Goal: Information Seeking & Learning: Find specific fact

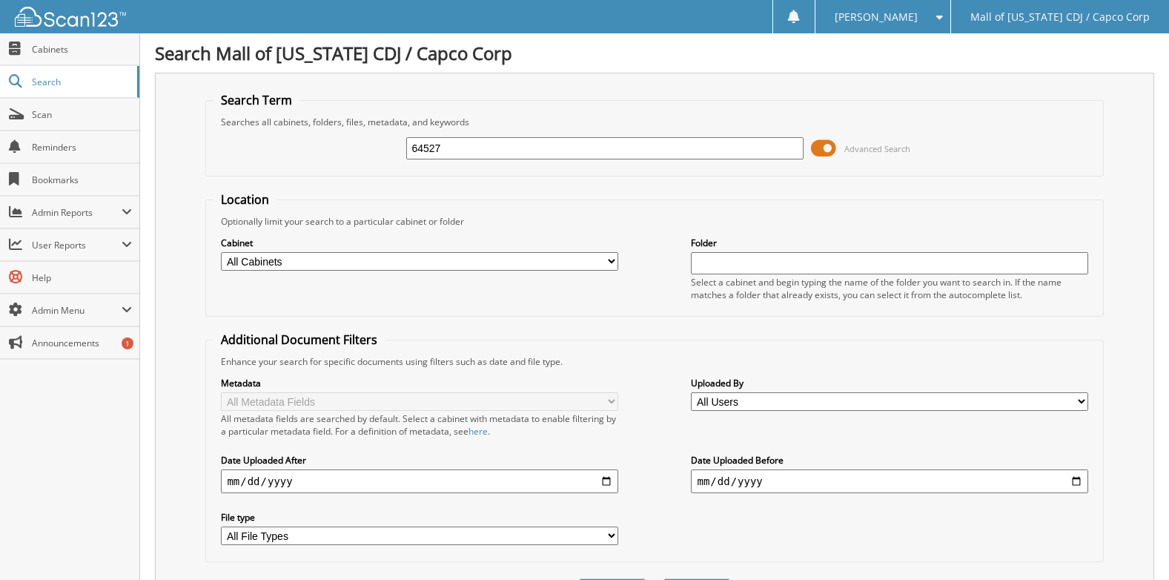
type input "64527"
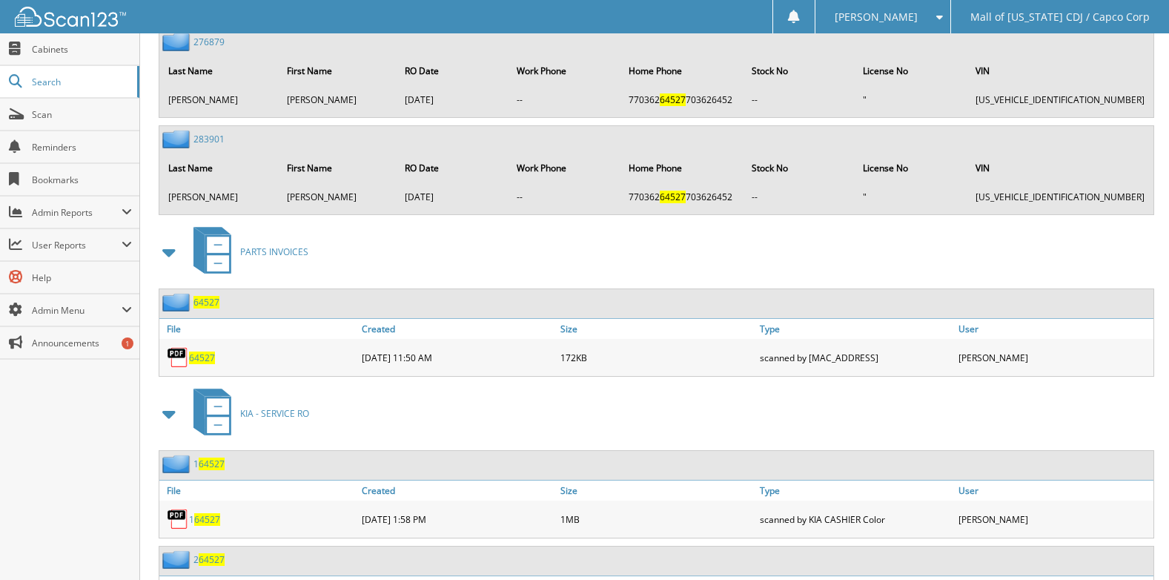
scroll to position [1186, 0]
click at [194, 357] on span "64527" at bounding box center [202, 357] width 26 height 13
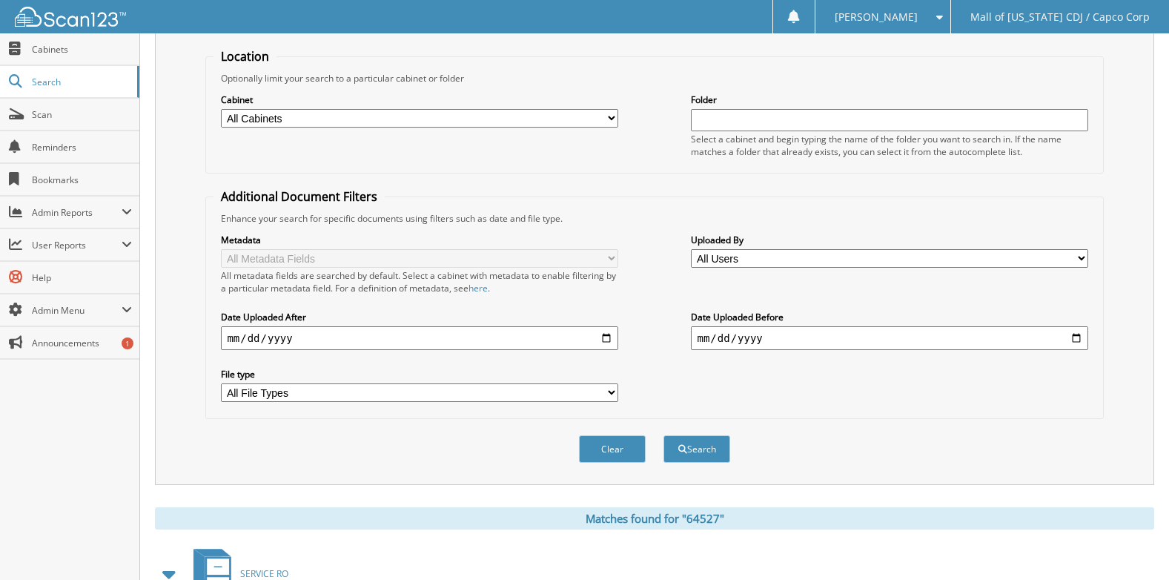
scroll to position [0, 0]
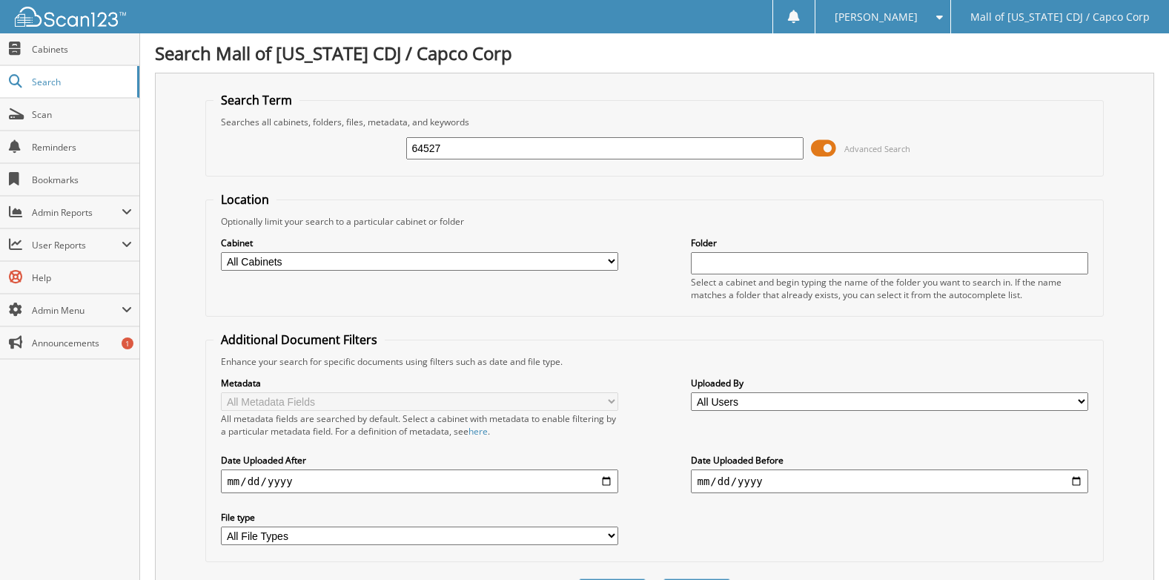
drag, startPoint x: 480, startPoint y: 144, endPoint x: 148, endPoint y: 136, distance: 333.0
type input "64610"
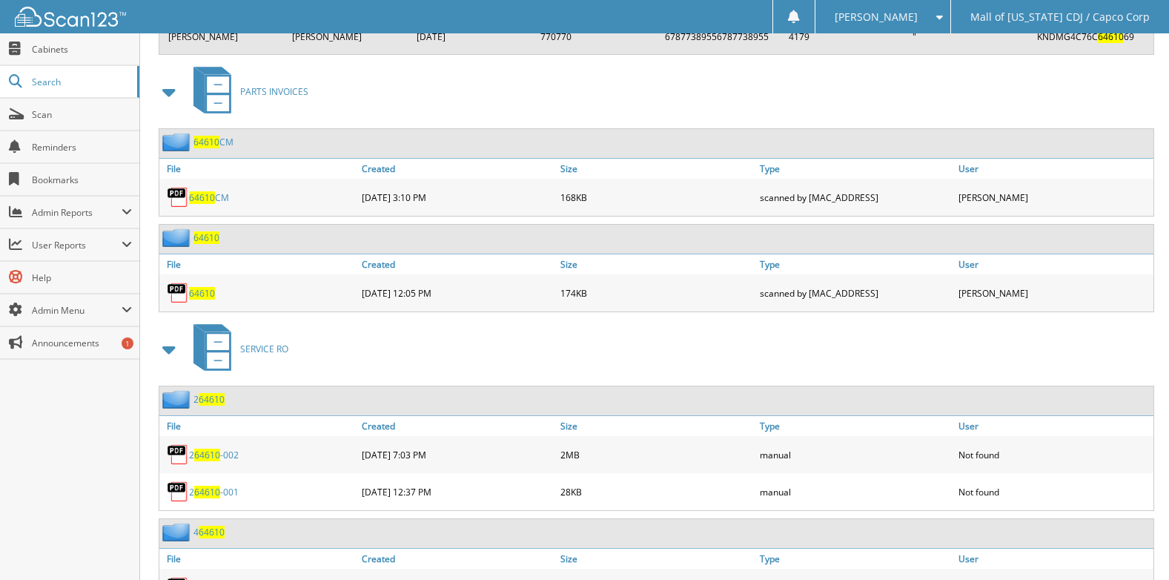
scroll to position [1365, 0]
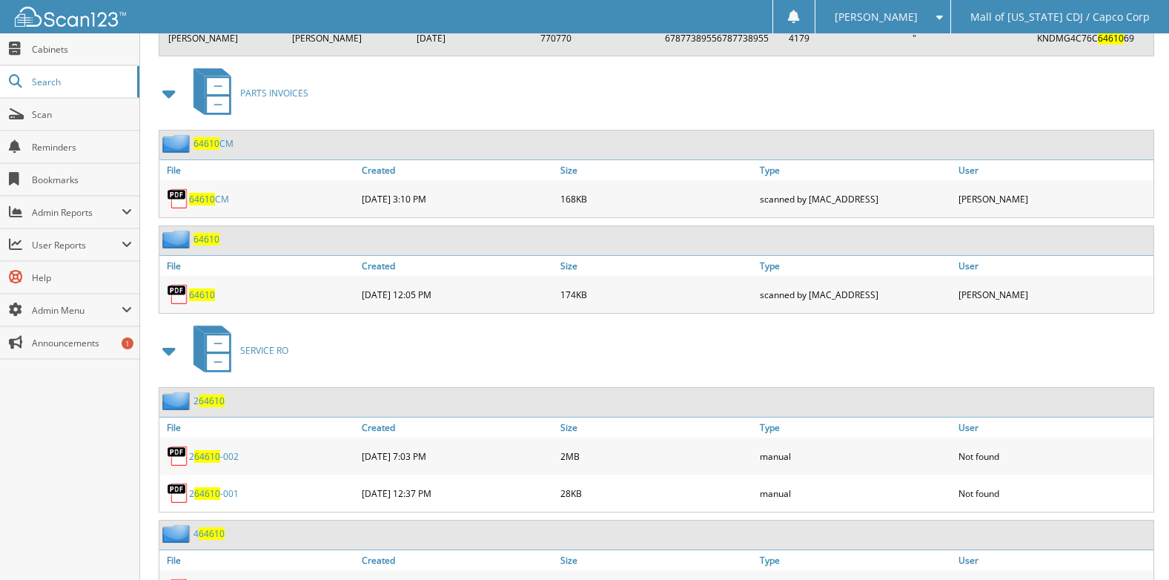
click at [205, 293] on span "64610" at bounding box center [202, 294] width 26 height 13
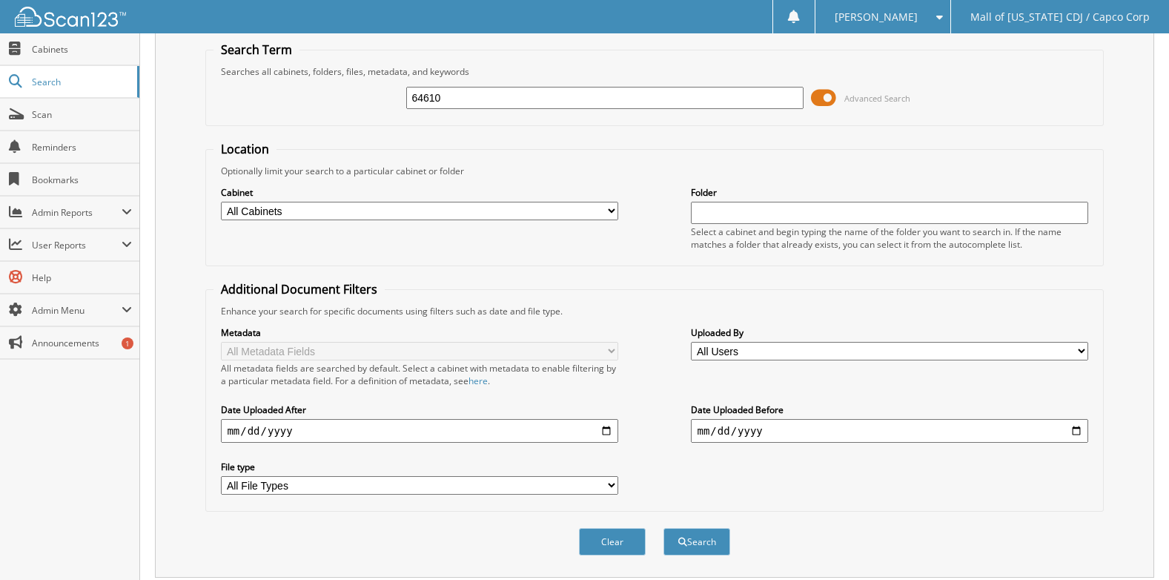
scroll to position [0, 0]
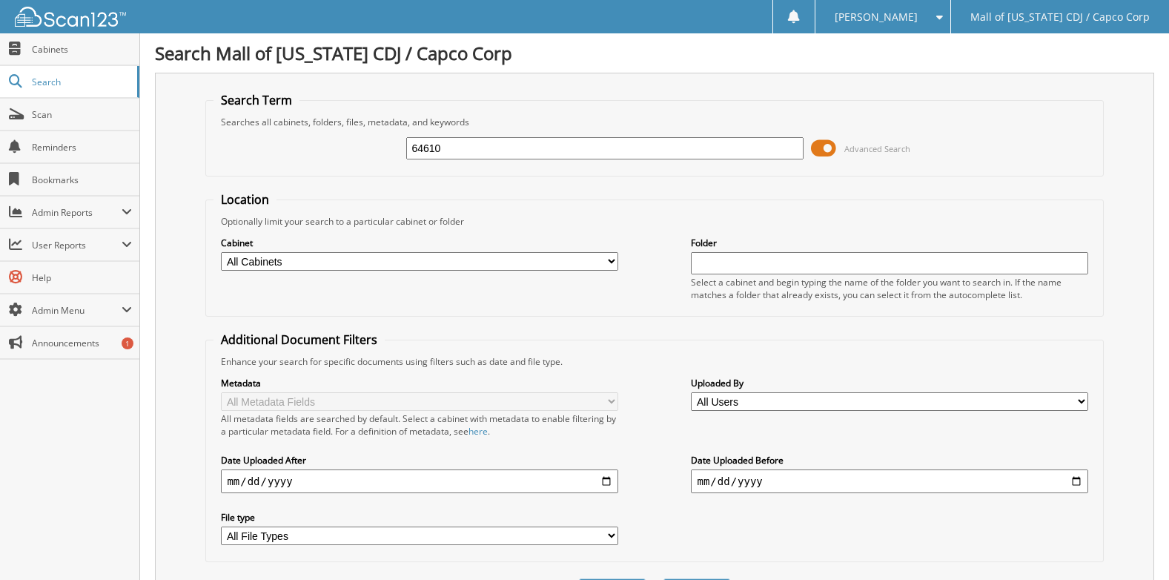
drag, startPoint x: 470, startPoint y: 142, endPoint x: 171, endPoint y: 161, distance: 299.4
click at [171, 161] on div "Search Term Searches all cabinets, folders, files, metadata, and keywords 64610…" at bounding box center [654, 350] width 999 height 555
type input "67136"
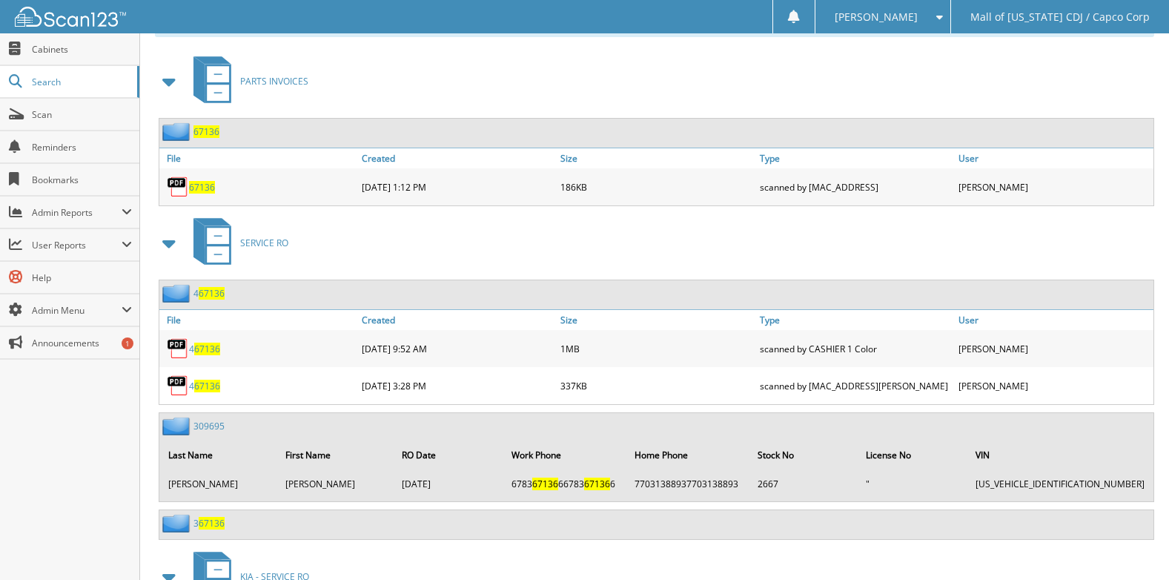
scroll to position [634, 0]
click at [202, 189] on span "67136" at bounding box center [202, 188] width 26 height 13
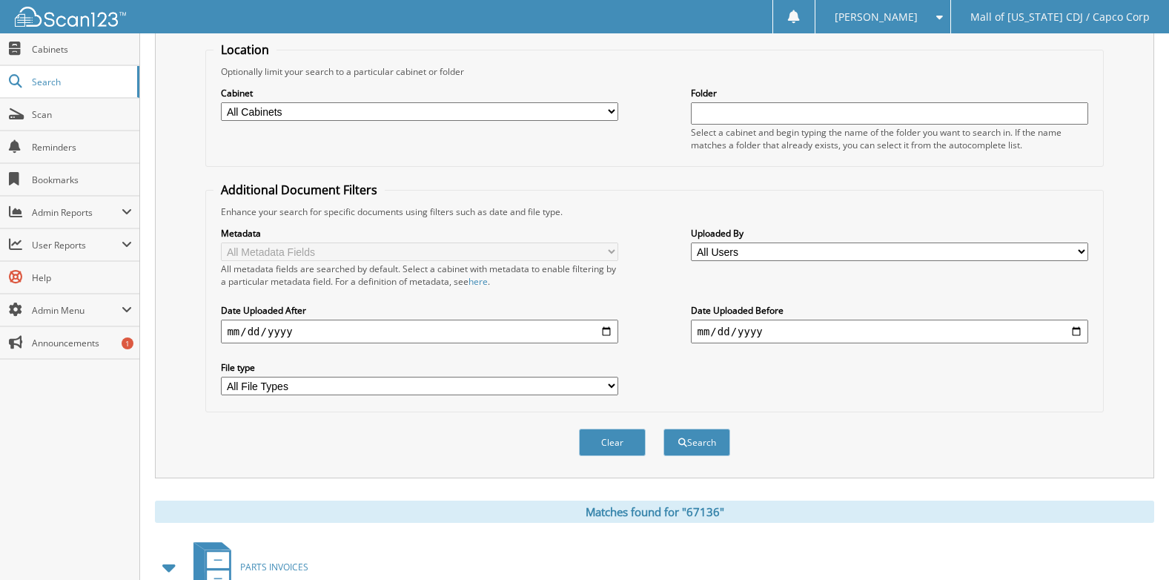
scroll to position [0, 0]
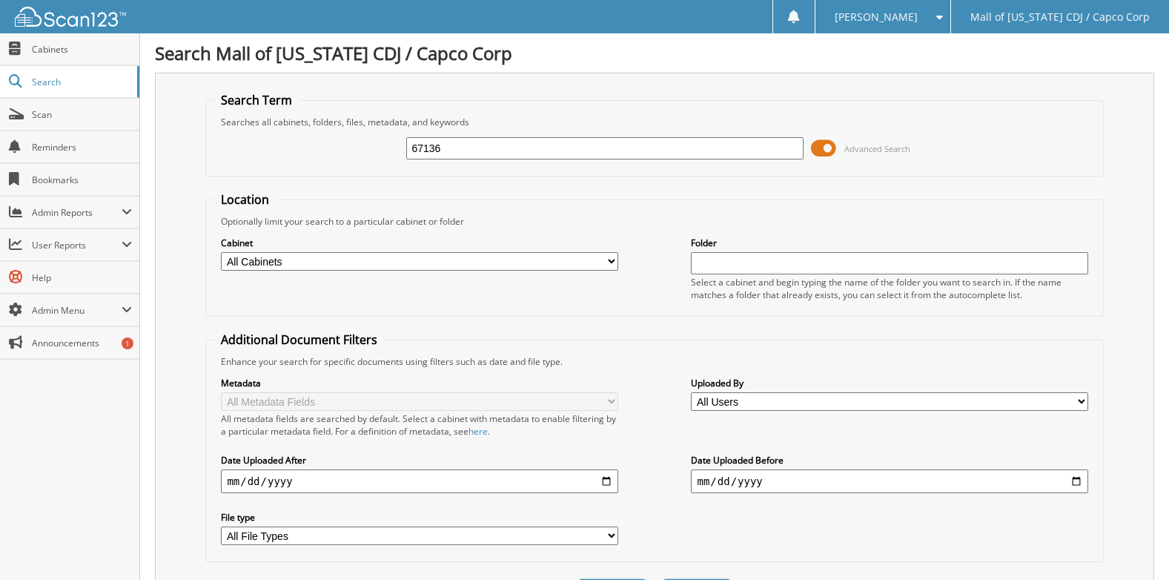
drag, startPoint x: 469, startPoint y: 151, endPoint x: 223, endPoint y: 153, distance: 245.4
click at [223, 153] on div "67136 Advanced Search" at bounding box center [655, 148] width 882 height 40
type input "500976"
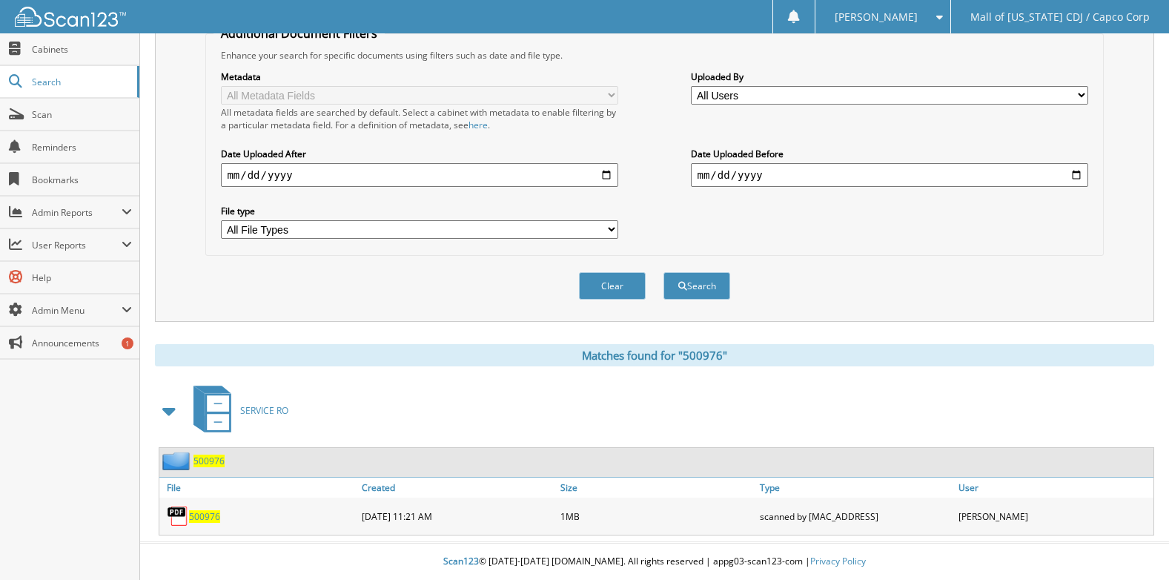
scroll to position [307, 0]
click at [200, 513] on span "500976" at bounding box center [204, 516] width 31 height 13
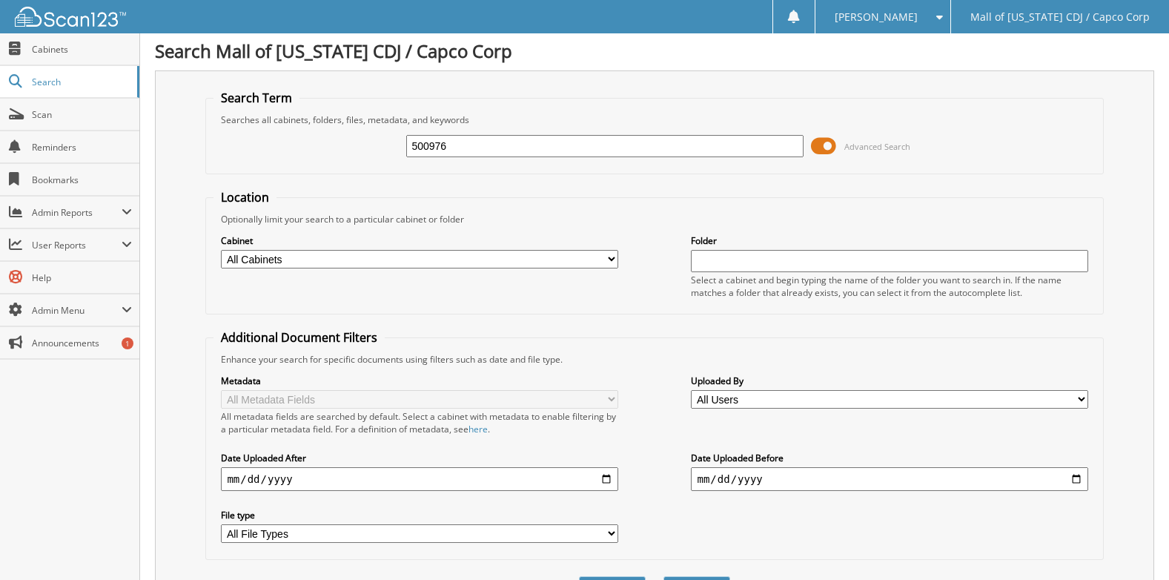
scroll to position [0, 0]
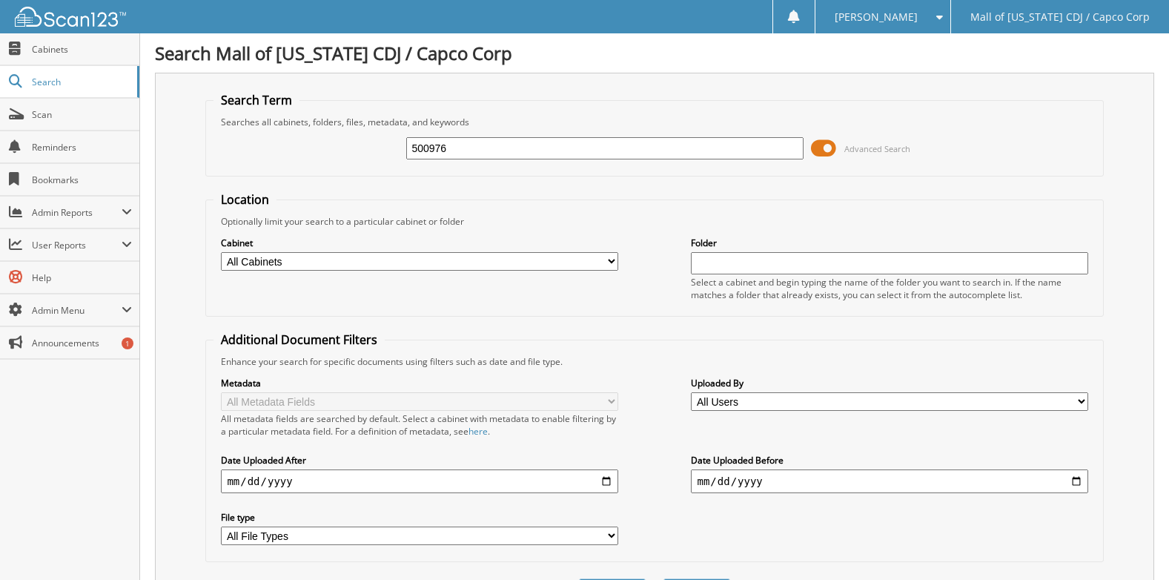
drag, startPoint x: 456, startPoint y: 148, endPoint x: 277, endPoint y: 127, distance: 179.9
click at [277, 127] on fieldset "Search Term Searches all cabinets, folders, files, metadata, and keywords 50097…" at bounding box center [654, 134] width 898 height 85
type input "217288"
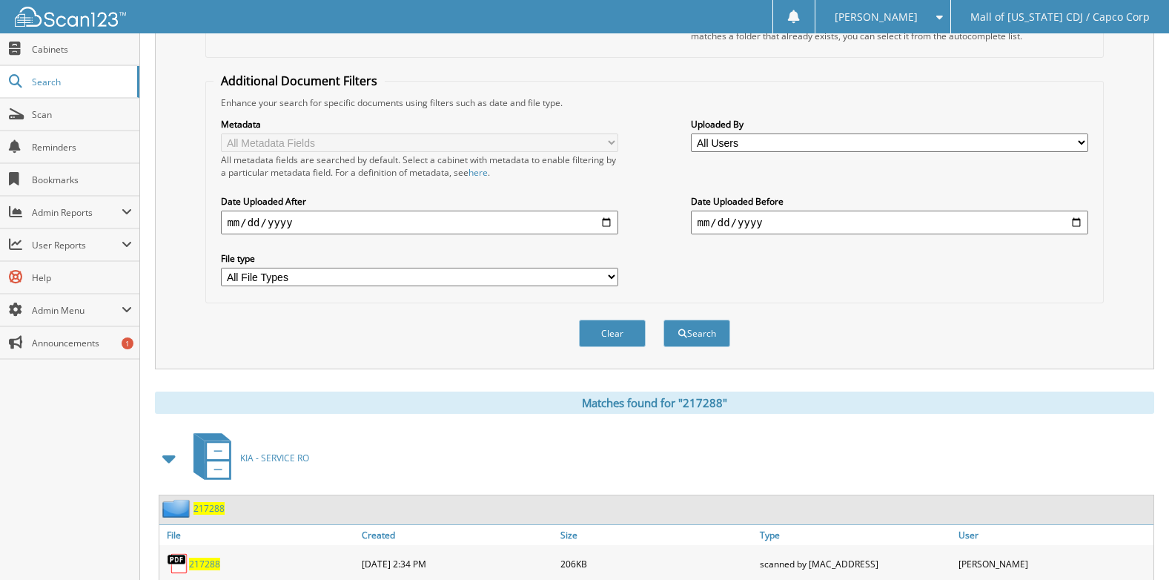
scroll to position [307, 0]
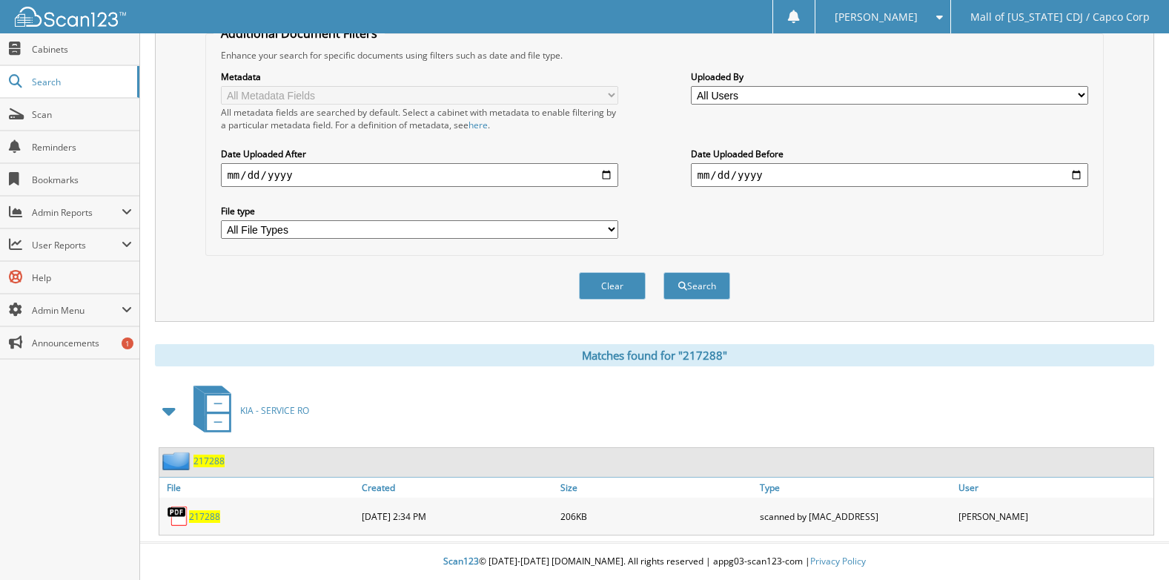
click span "217288"
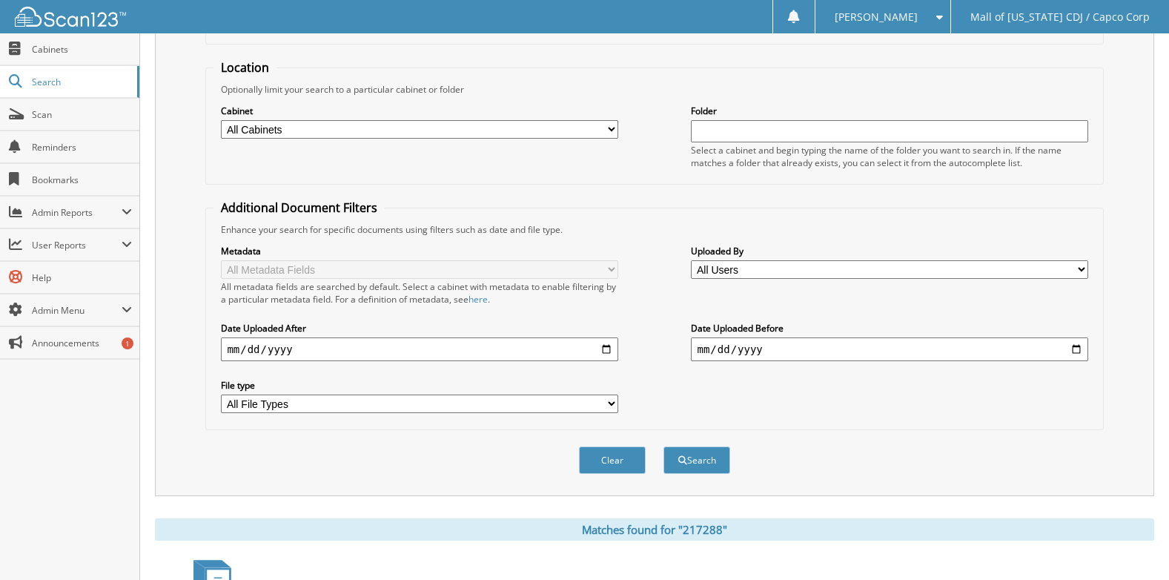
scroll to position [0, 0]
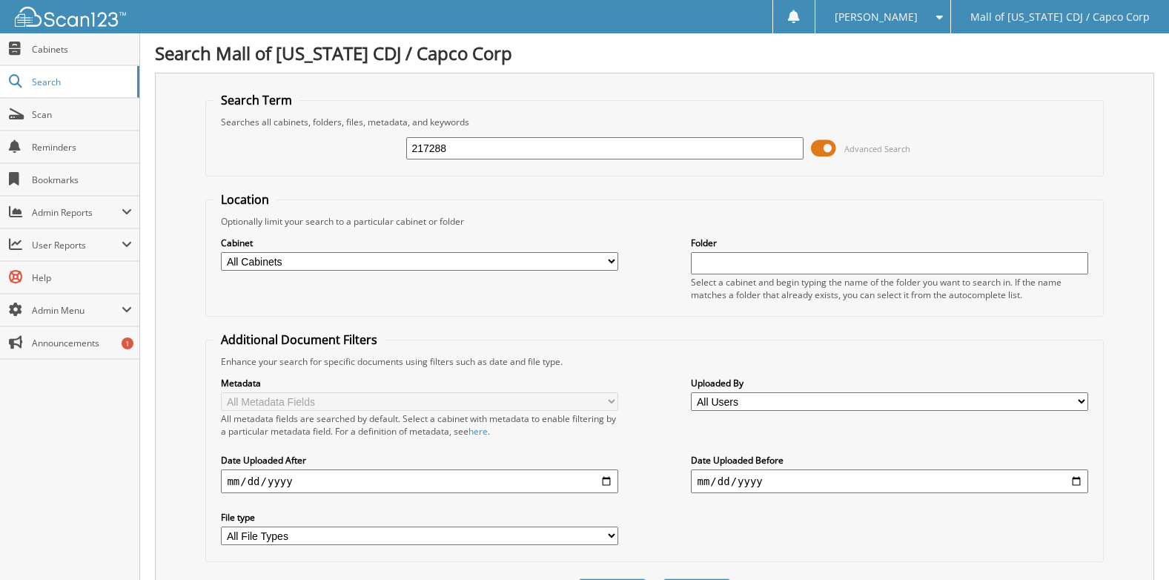
drag, startPoint x: 477, startPoint y: 150, endPoint x: 332, endPoint y: 138, distance: 145.1
click div "217288 Advanced Search"
click button "Search"
type input "68734\"
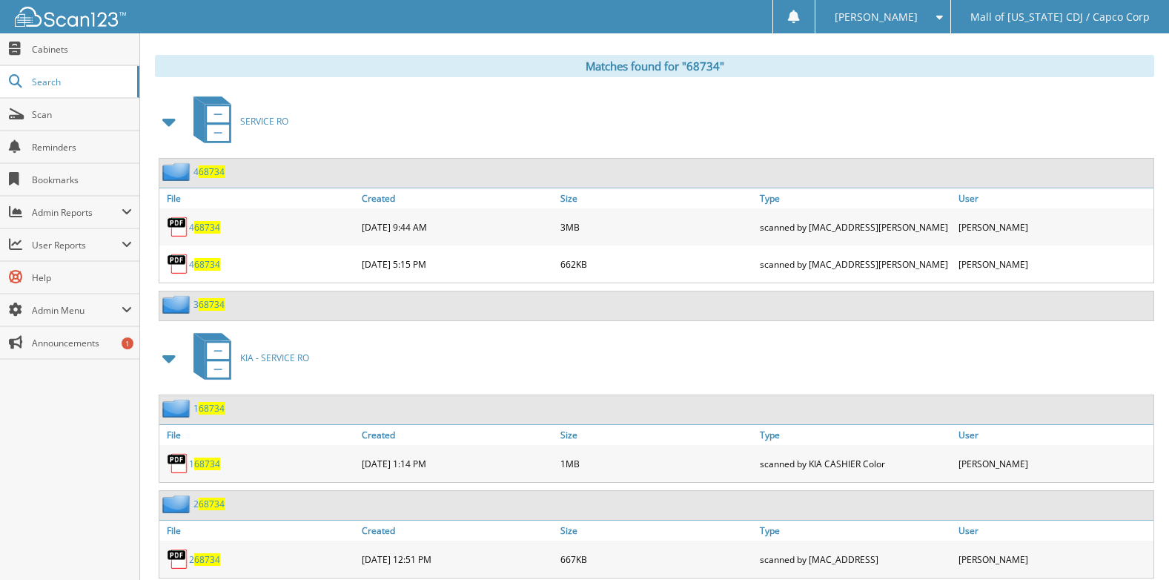
scroll to position [677, 0]
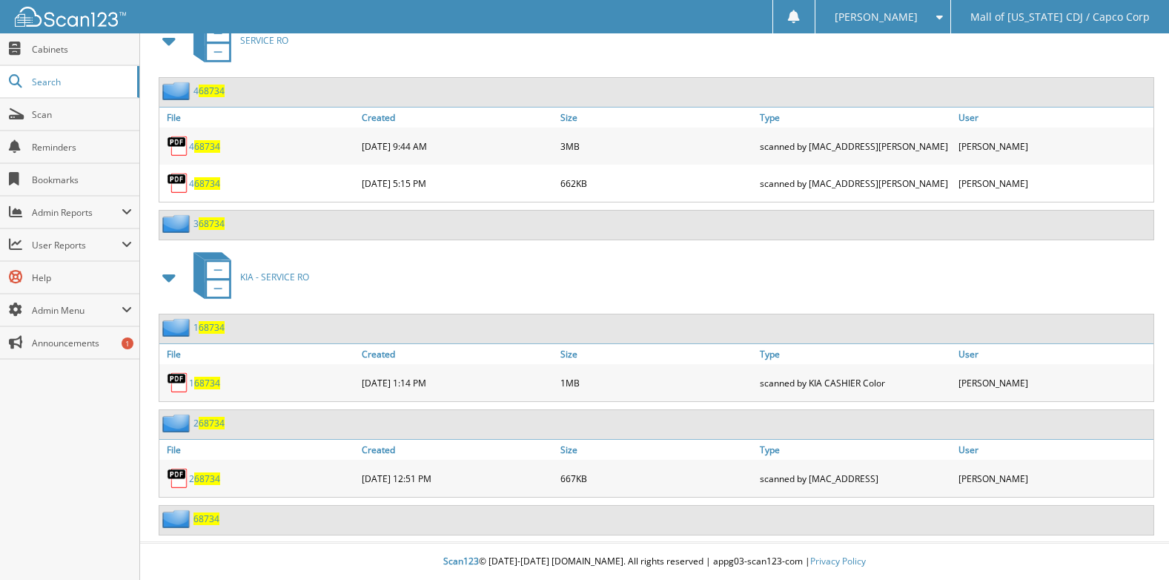
click at [208, 517] on span "68734" at bounding box center [207, 518] width 26 height 13
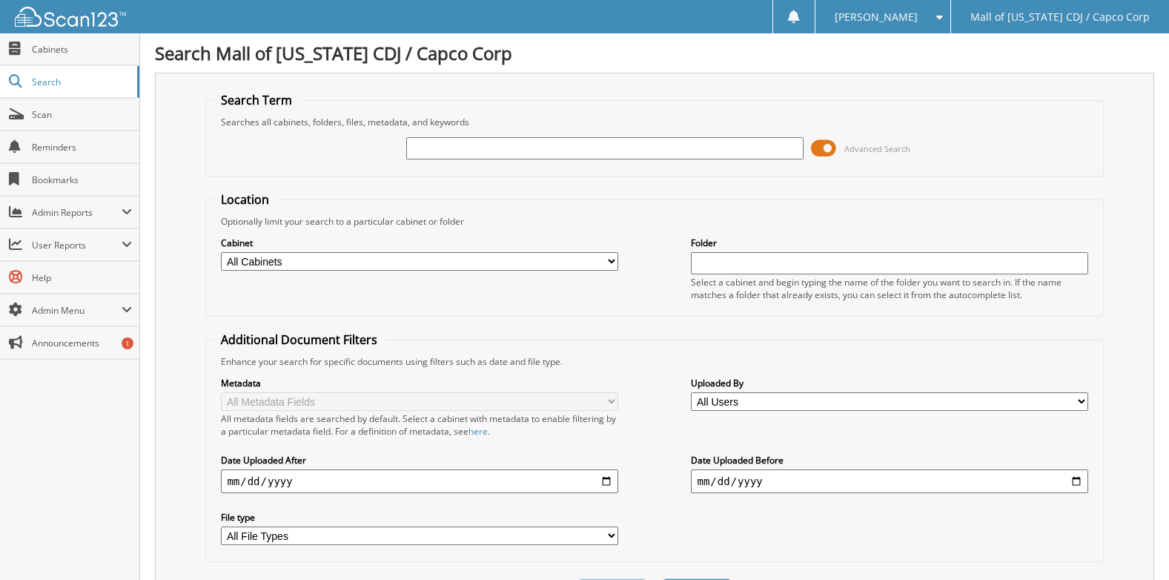
click at [500, 153] on input "text" at bounding box center [604, 148] width 397 height 22
type input "68734"
drag, startPoint x: 522, startPoint y: 148, endPoint x: 157, endPoint y: 166, distance: 365.2
click at [157, 166] on div "Search Term Searches all cabinets, folders, files, metadata, and keywords 68734…" at bounding box center [654, 350] width 999 height 555
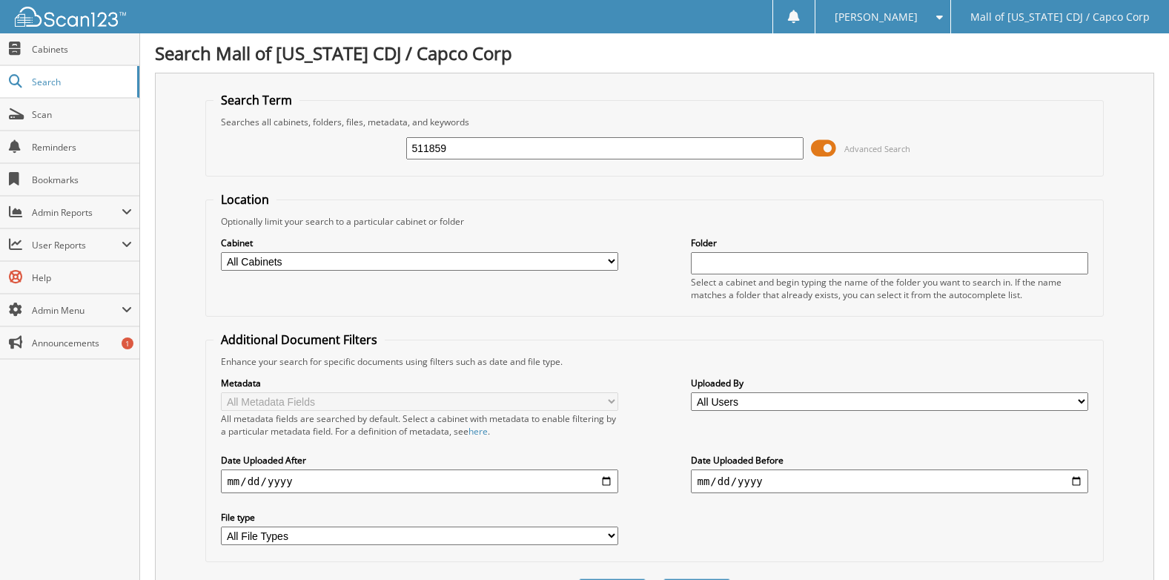
type input "511859"
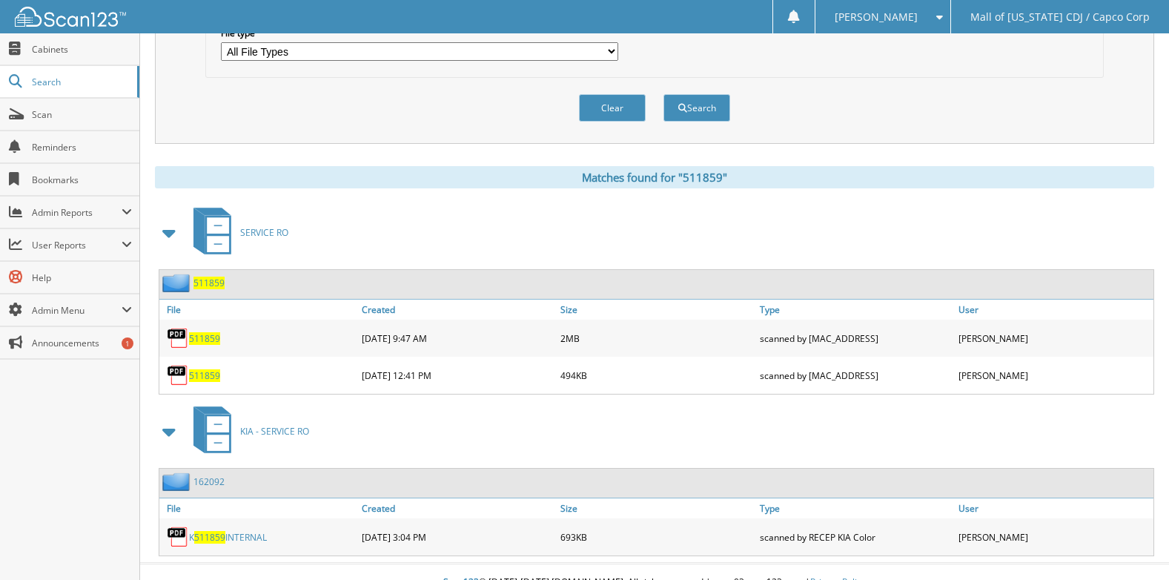
scroll to position [506, 0]
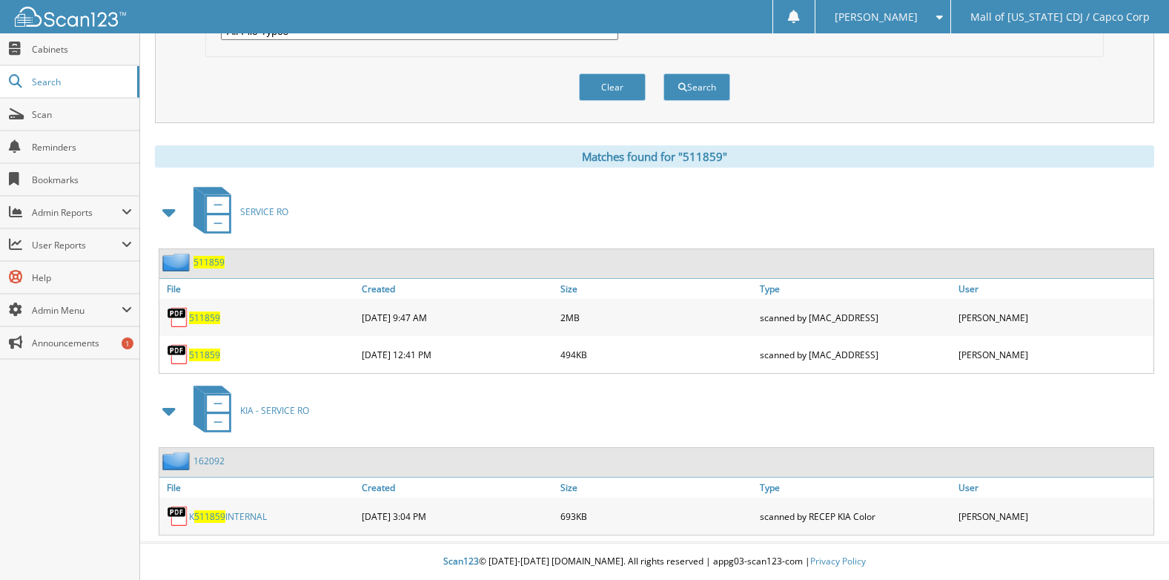
click at [204, 313] on span "511859" at bounding box center [204, 317] width 31 height 13
click at [204, 353] on span "511859" at bounding box center [204, 354] width 31 height 13
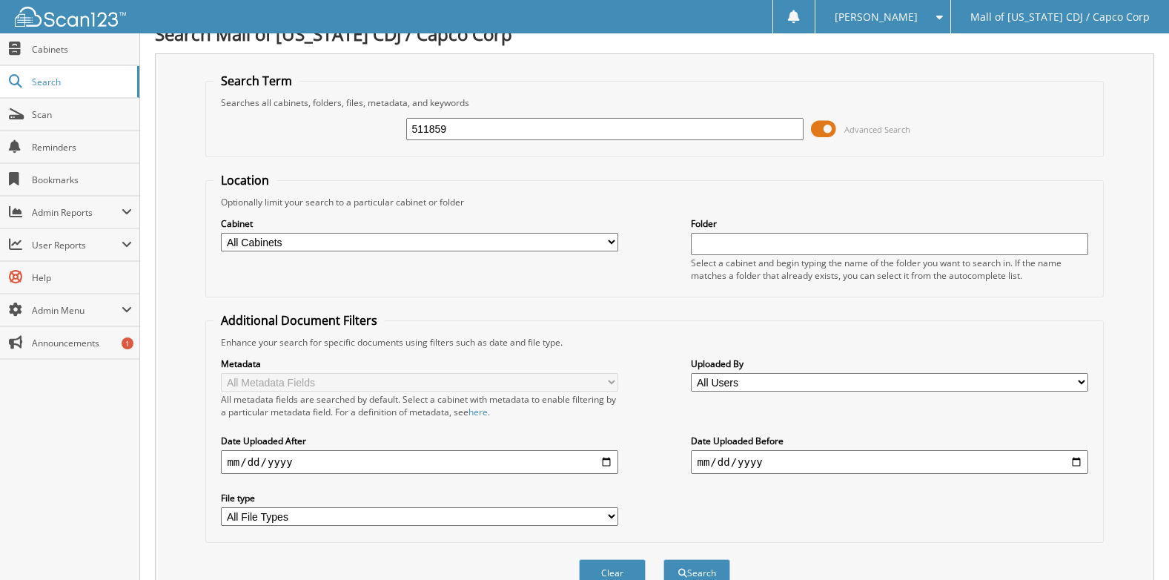
scroll to position [0, 0]
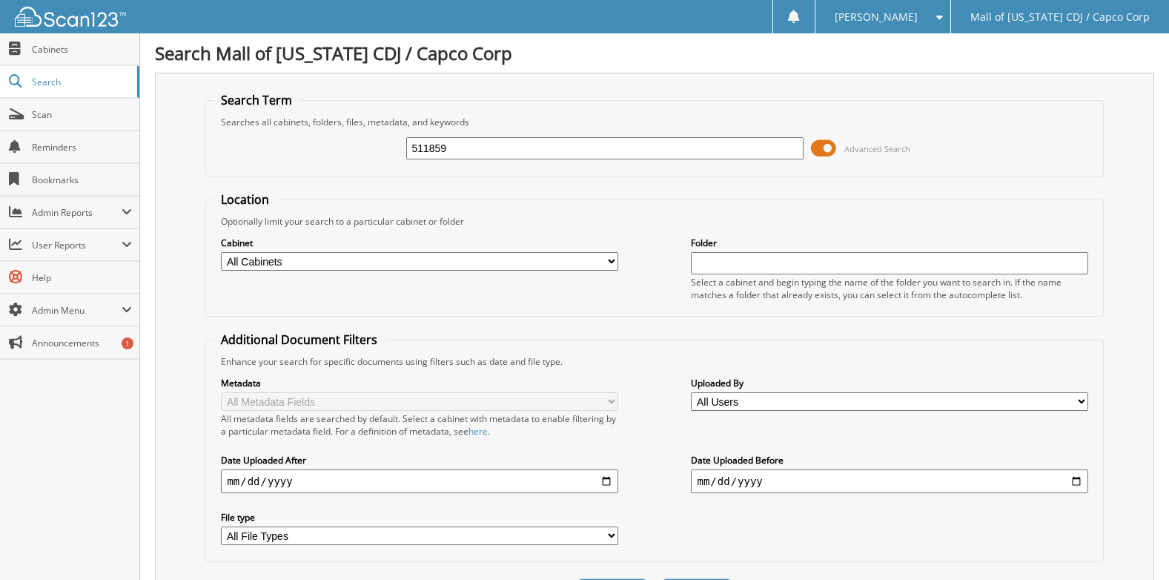
click at [466, 145] on input "511859" at bounding box center [604, 148] width 397 height 22
drag, startPoint x: 465, startPoint y: 145, endPoint x: 308, endPoint y: 145, distance: 157.2
click at [308, 145] on div "511859 Advanced Search" at bounding box center [655, 148] width 882 height 40
type input "516828"
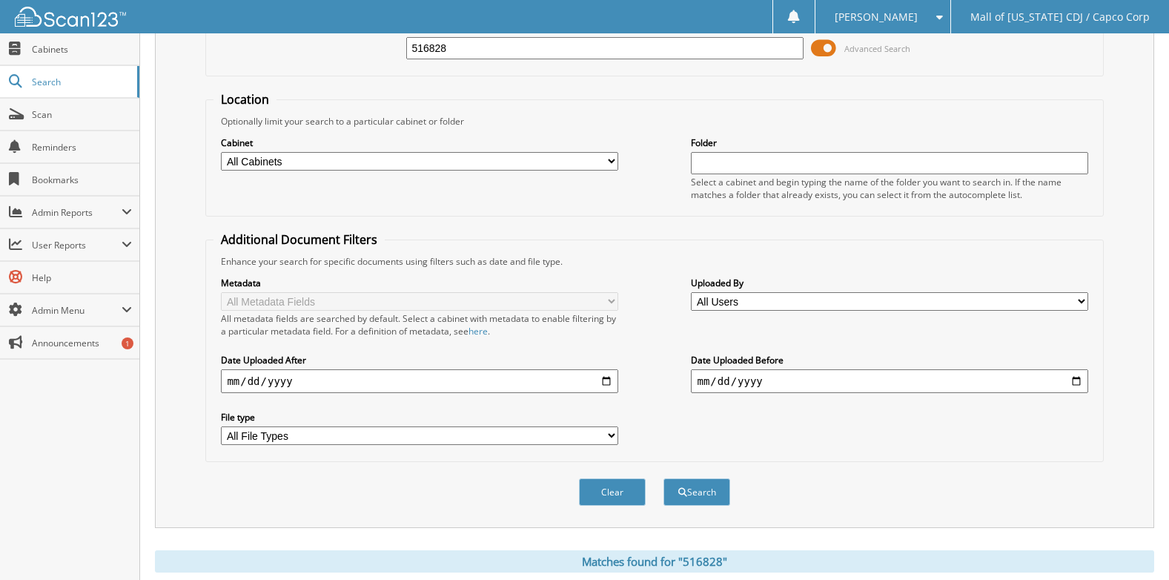
scroll to position [307, 0]
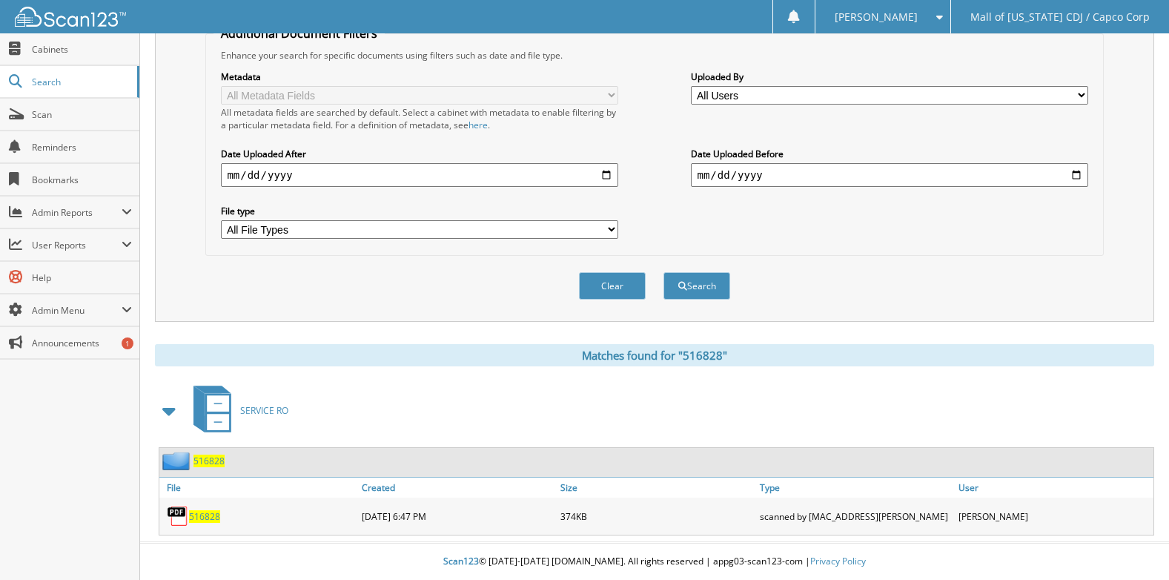
click at [208, 516] on span "516828" at bounding box center [204, 516] width 31 height 13
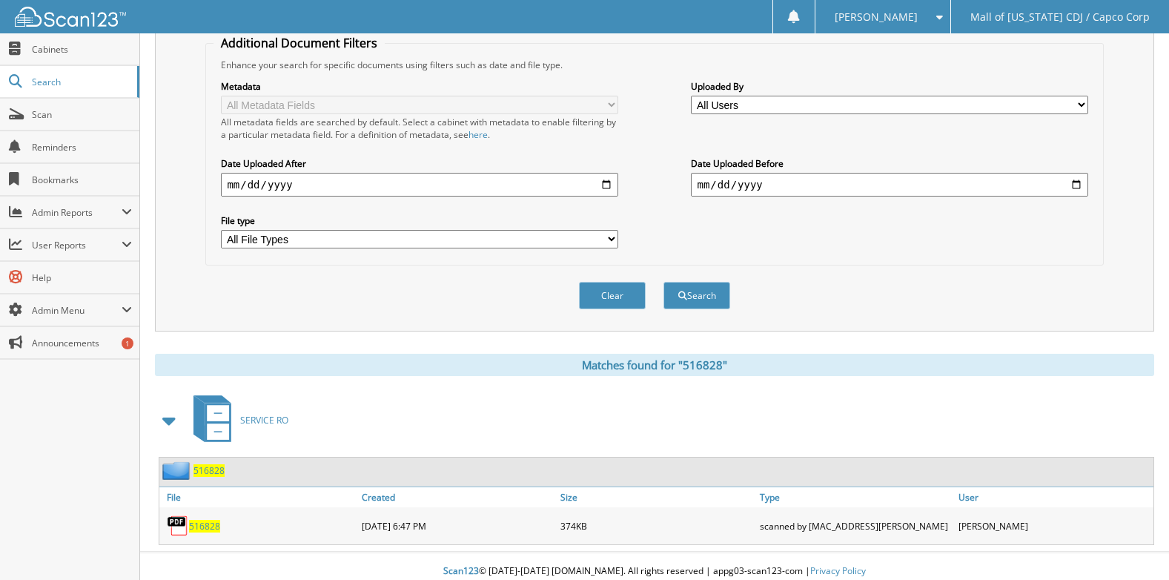
scroll to position [0, 0]
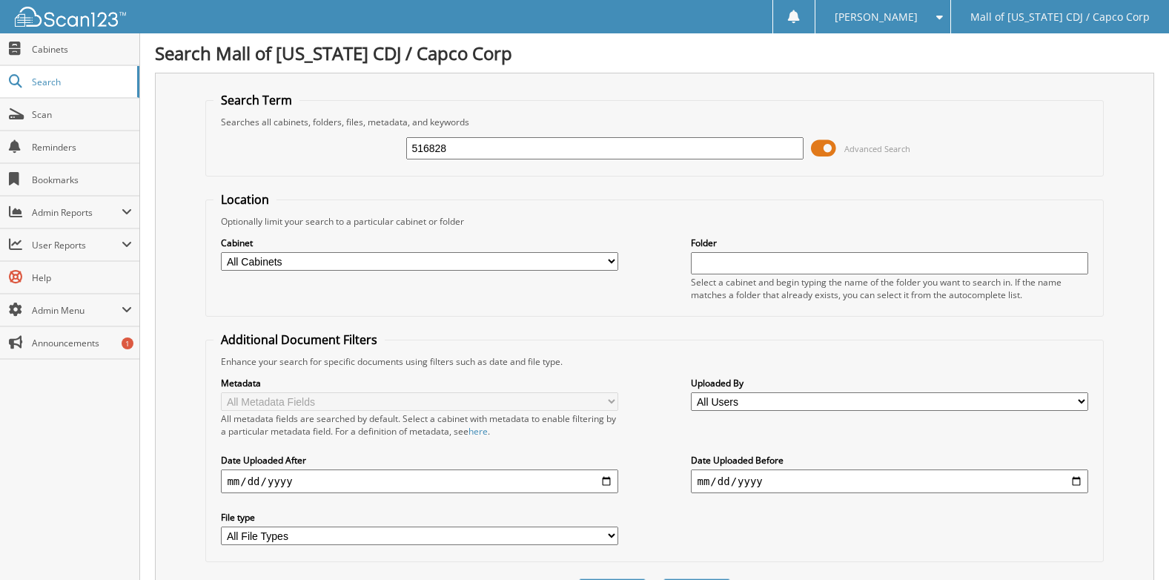
drag, startPoint x: 472, startPoint y: 153, endPoint x: 179, endPoint y: 139, distance: 293.2
click at [179, 139] on div "Search Term Searches all cabinets, folders, files, metadata, and keywords 51682…" at bounding box center [654, 350] width 999 height 555
type input "517257"
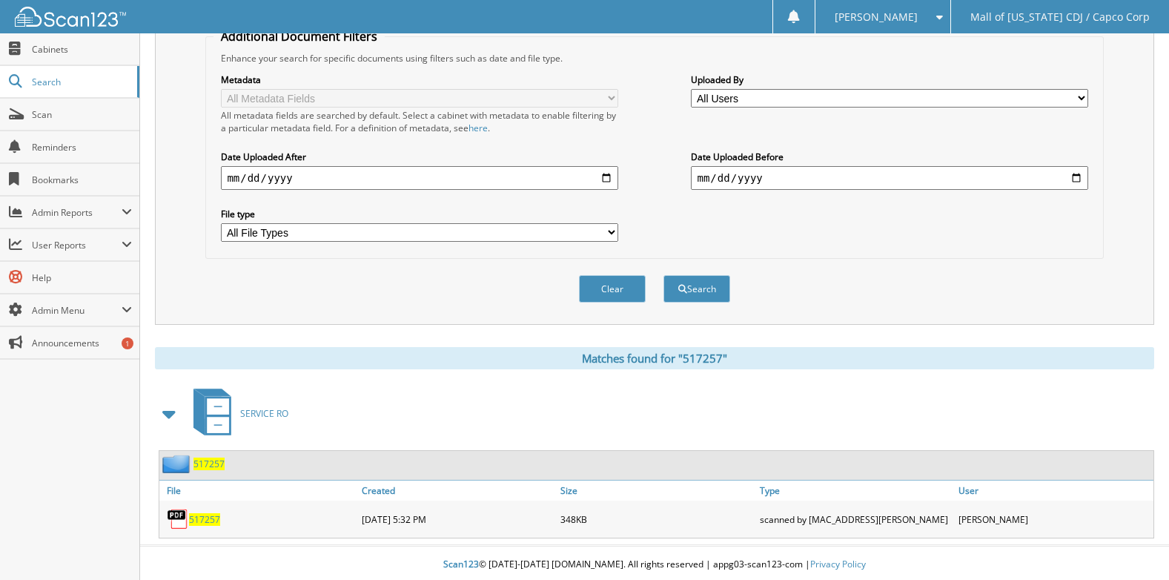
scroll to position [307, 0]
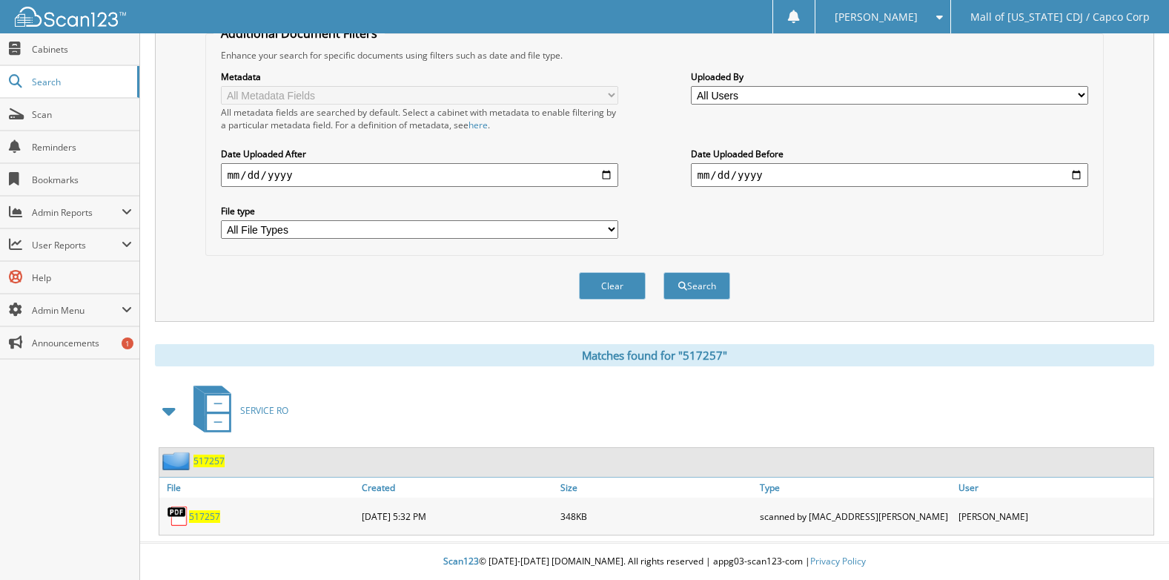
click at [209, 513] on span "517257" at bounding box center [204, 516] width 31 height 13
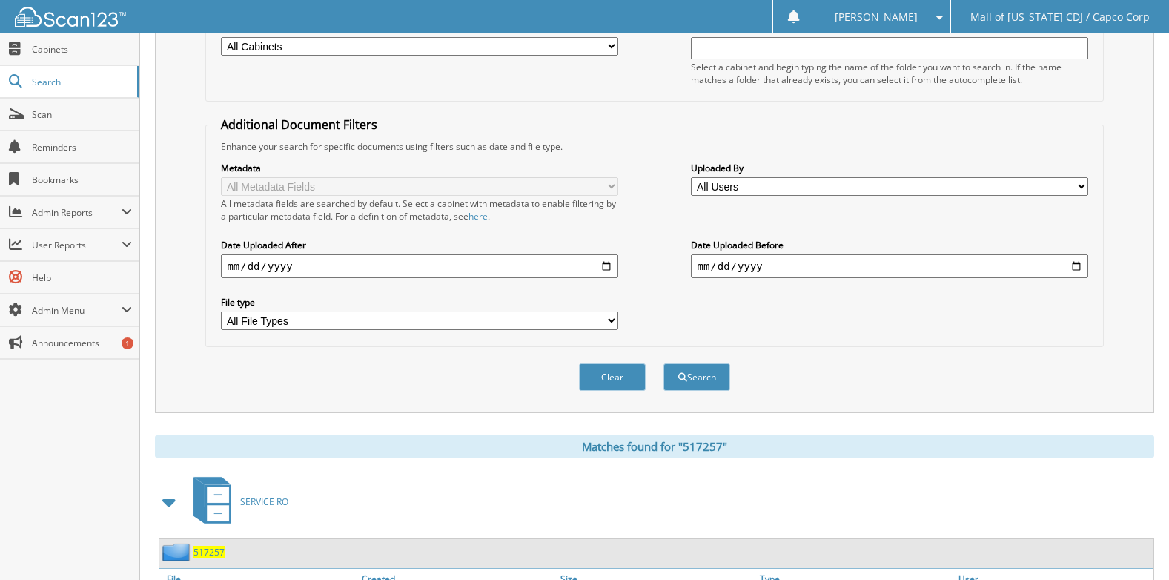
scroll to position [0, 0]
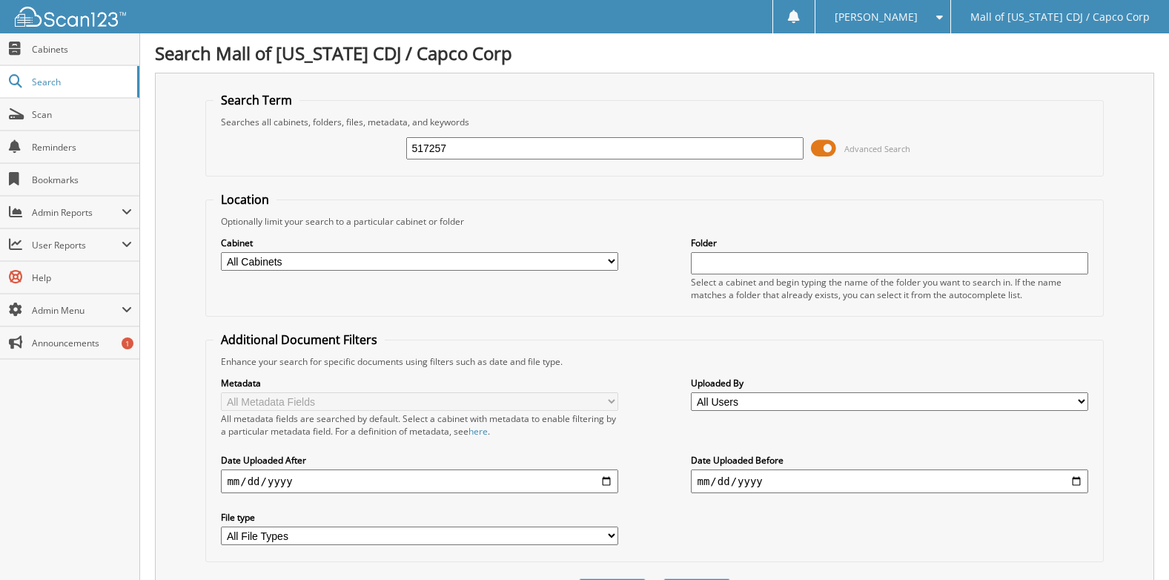
drag, startPoint x: 486, startPoint y: 145, endPoint x: 326, endPoint y: 158, distance: 160.7
click at [326, 158] on div "517257 Advanced Search" at bounding box center [655, 148] width 882 height 40
type input "5"
type input "520523"
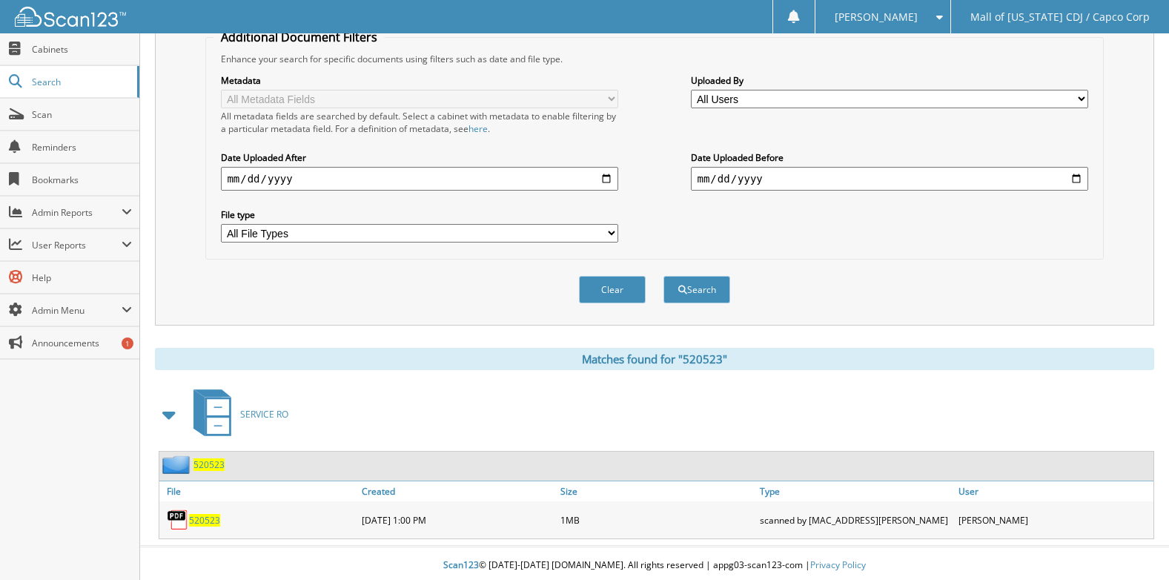
scroll to position [307, 0]
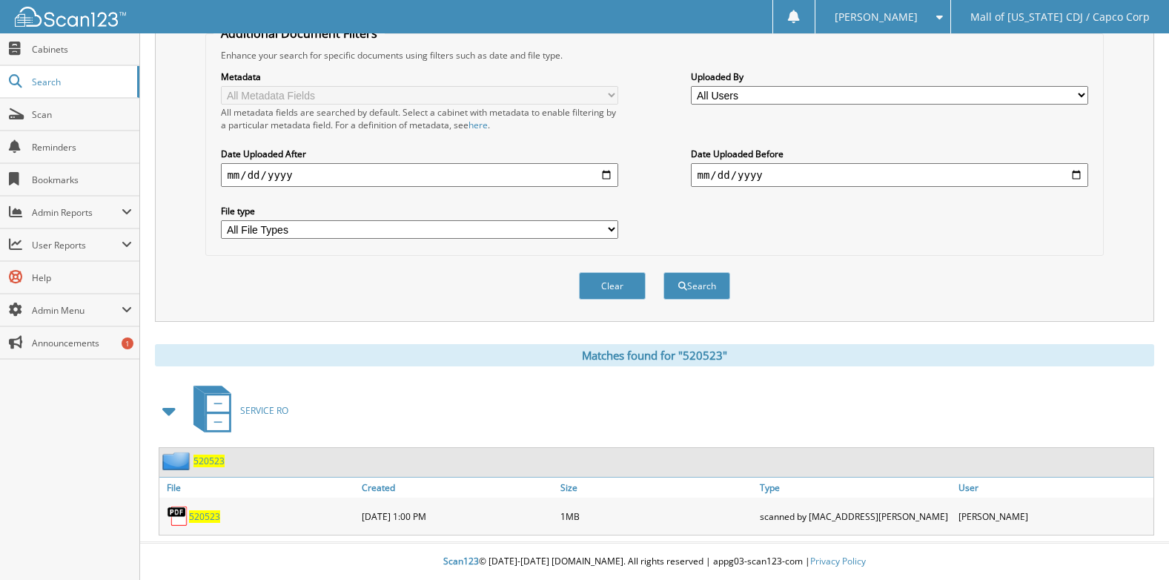
click at [202, 514] on span "520523" at bounding box center [204, 516] width 31 height 13
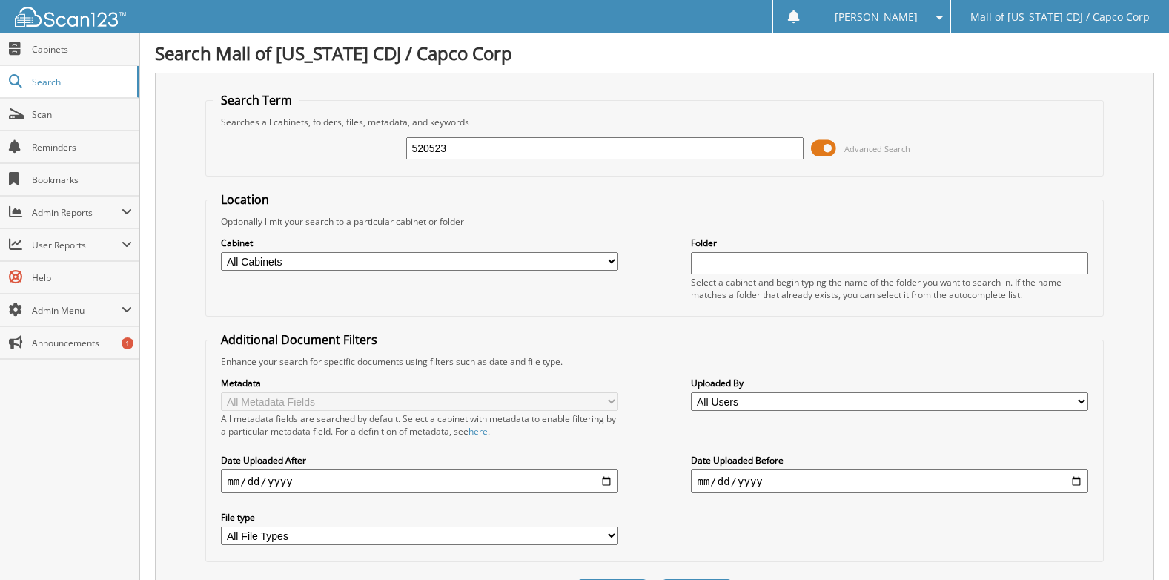
drag, startPoint x: 489, startPoint y: 148, endPoint x: 268, endPoint y: 153, distance: 221.0
click at [268, 153] on div "520523 Advanced Search" at bounding box center [655, 148] width 882 height 40
type input "520706"
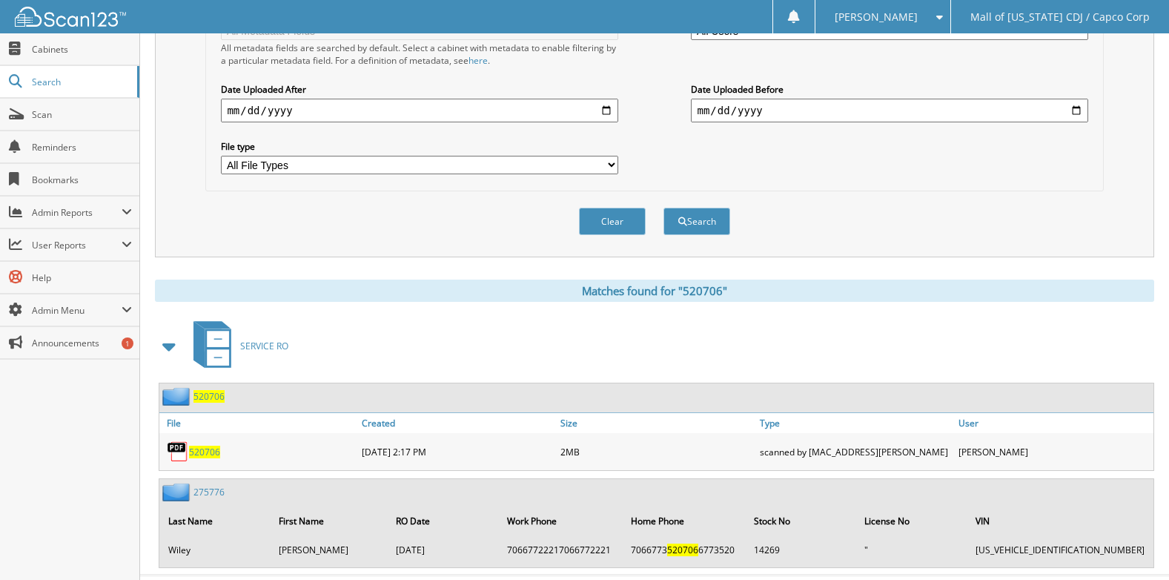
scroll to position [404, 0]
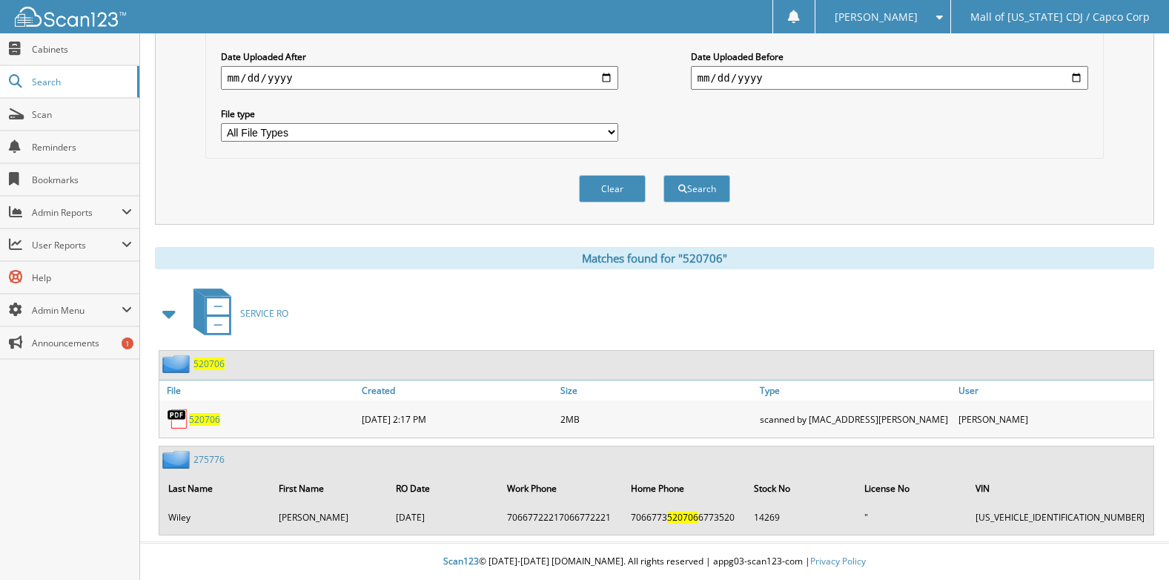
click at [204, 421] on span "520706" at bounding box center [204, 419] width 31 height 13
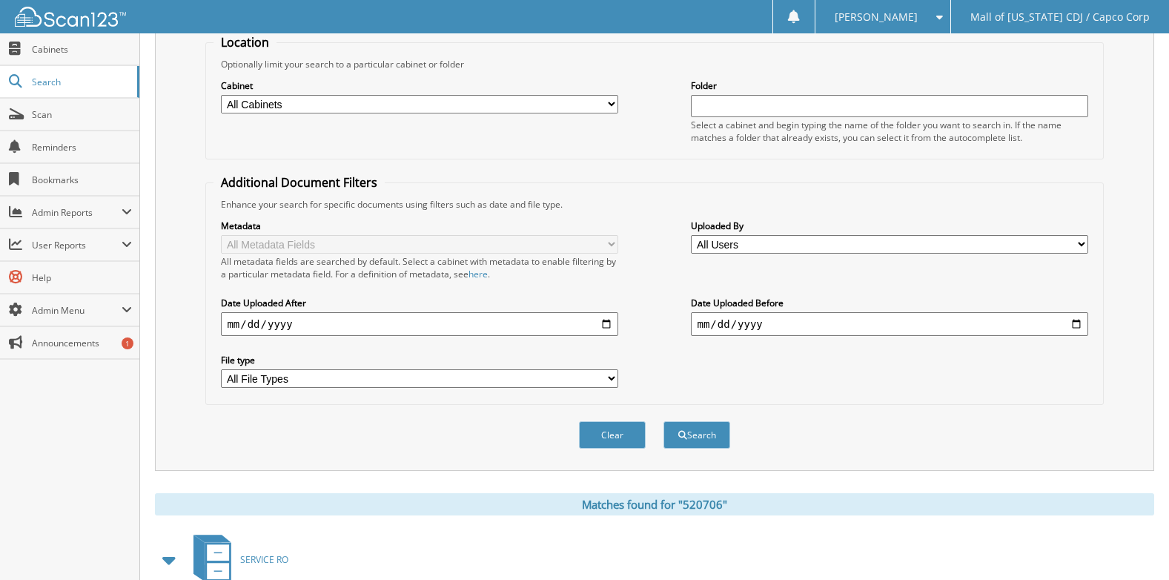
scroll to position [0, 0]
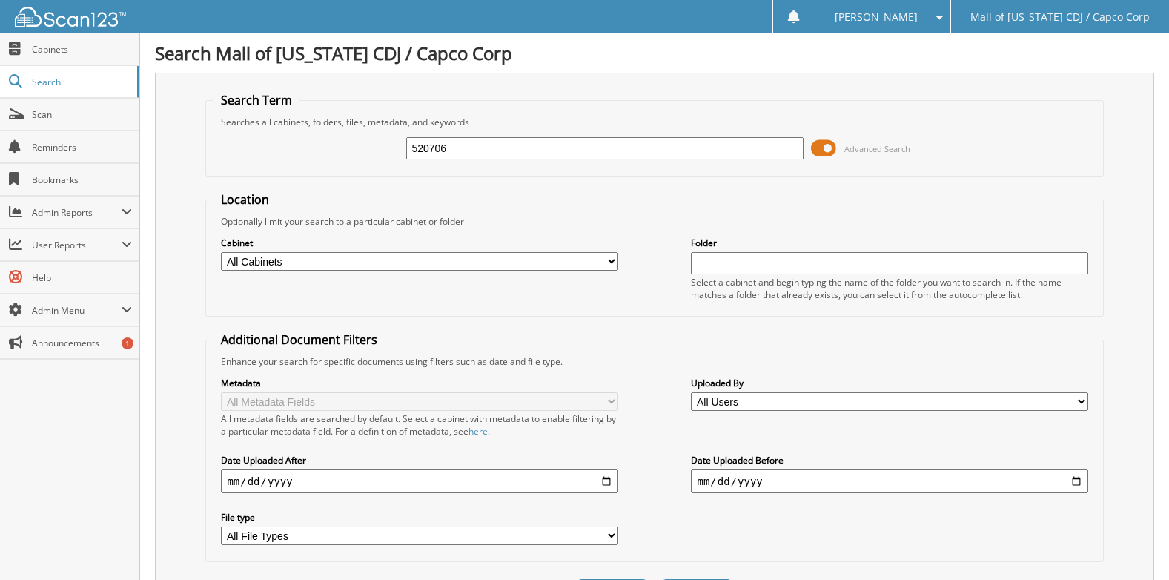
drag, startPoint x: 505, startPoint y: 148, endPoint x: 167, endPoint y: 130, distance: 338.6
click at [167, 130] on div "Search Term Searches all cabinets, folders, files, metadata, and keywords 52070…" at bounding box center [654, 350] width 999 height 555
type input "493056"
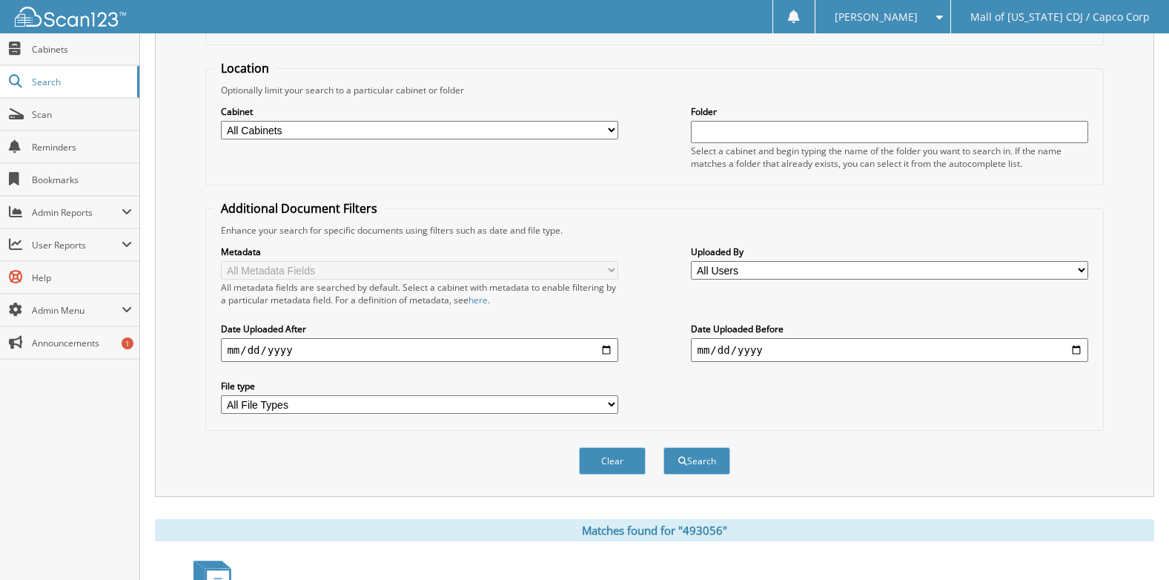
scroll to position [307, 0]
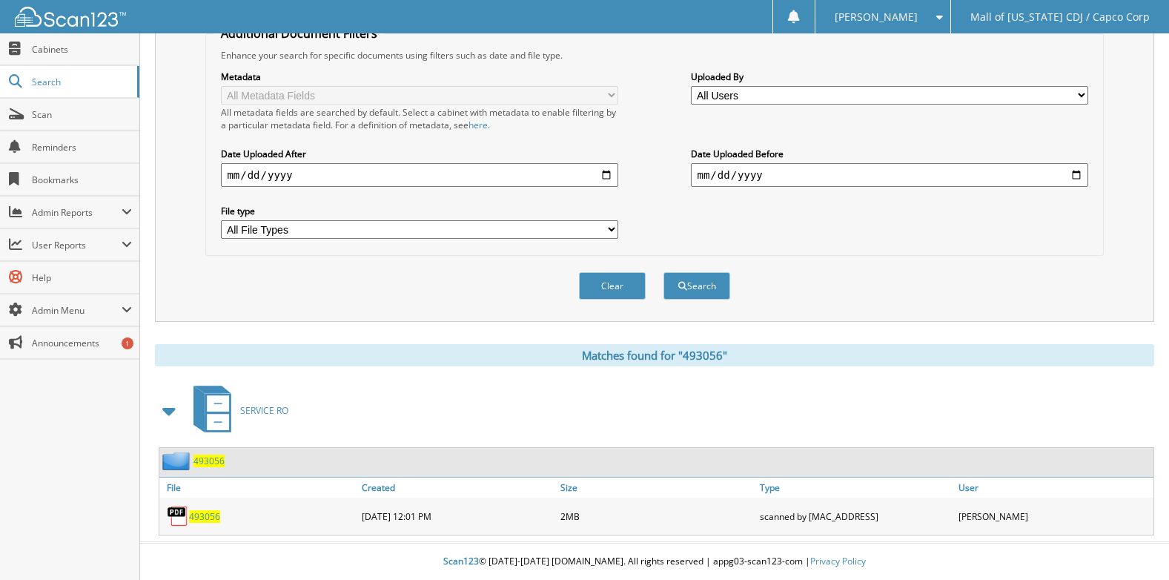
click at [206, 515] on span "493056" at bounding box center [204, 516] width 31 height 13
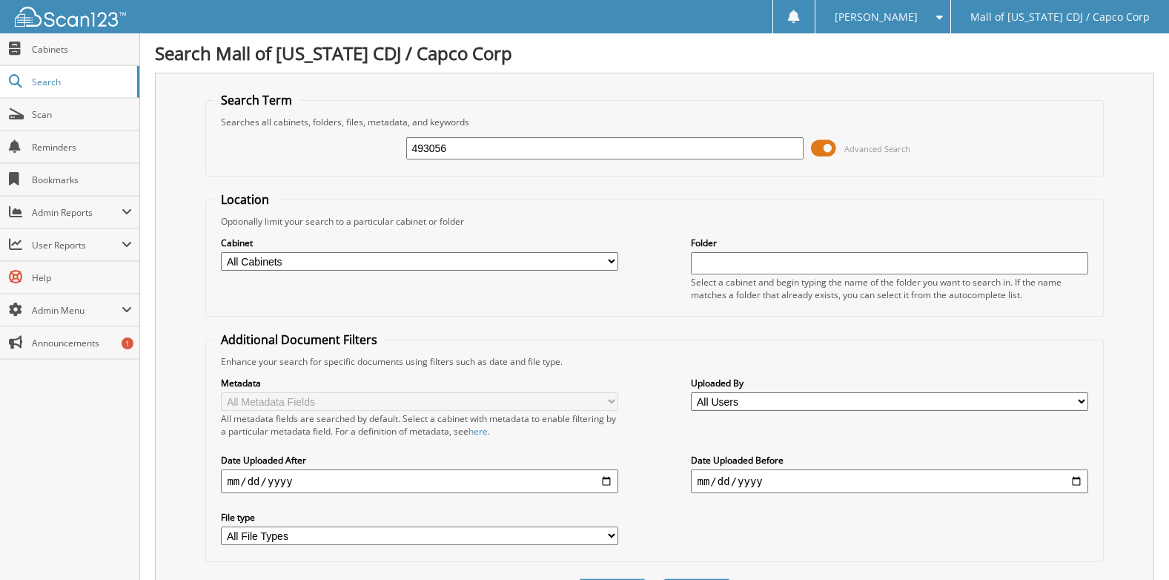
drag, startPoint x: 469, startPoint y: 147, endPoint x: 374, endPoint y: 149, distance: 94.2
click at [374, 149] on div "493056 Advanced Search" at bounding box center [655, 148] width 882 height 40
type input "62902"
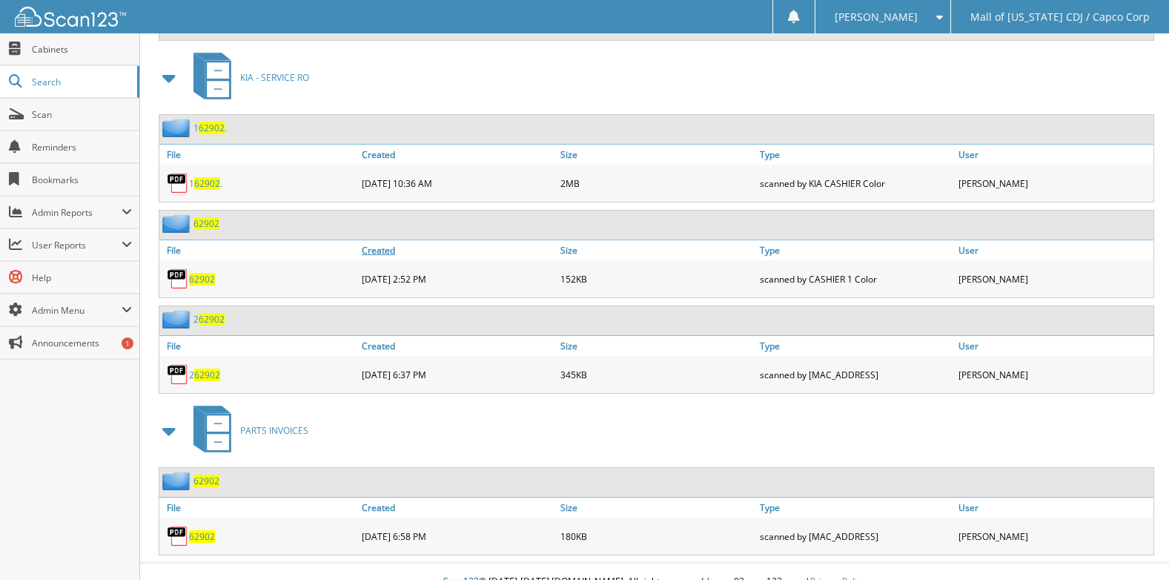
scroll to position [1207, 0]
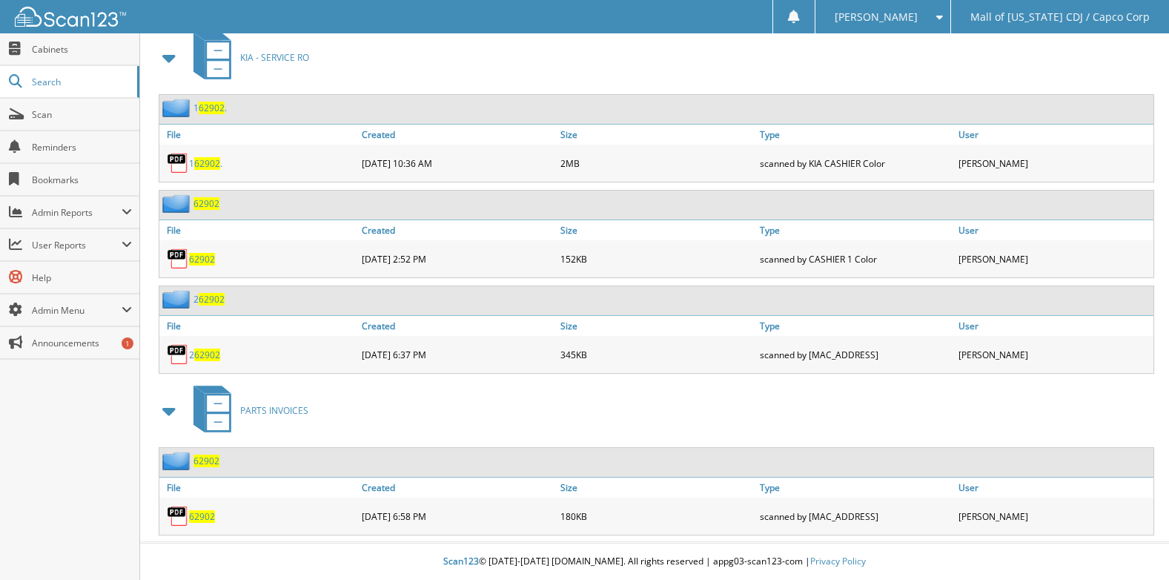
click at [200, 518] on span "62902" at bounding box center [202, 516] width 26 height 13
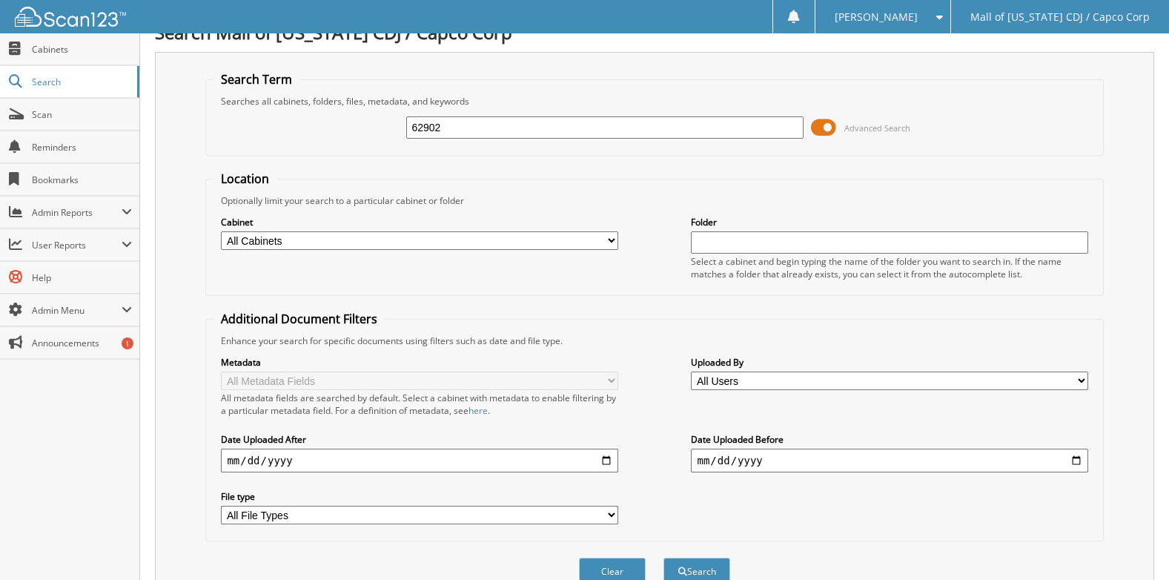
scroll to position [0, 0]
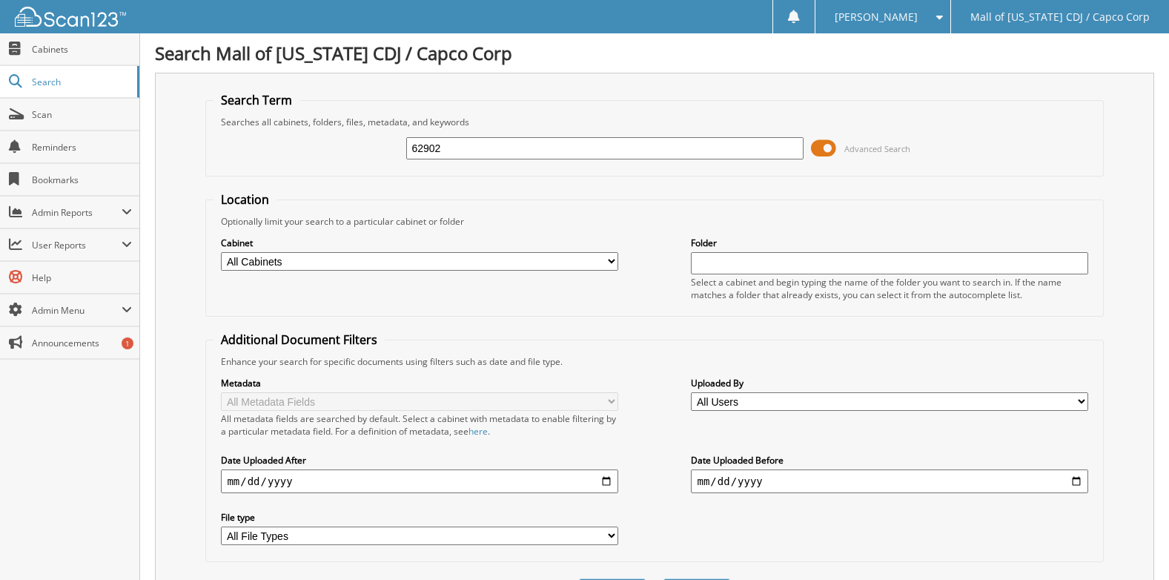
drag, startPoint x: 464, startPoint y: 145, endPoint x: 288, endPoint y: 142, distance: 175.7
click at [288, 142] on div "62902 Advanced Search" at bounding box center [655, 148] width 882 height 40
type input "65035cm"
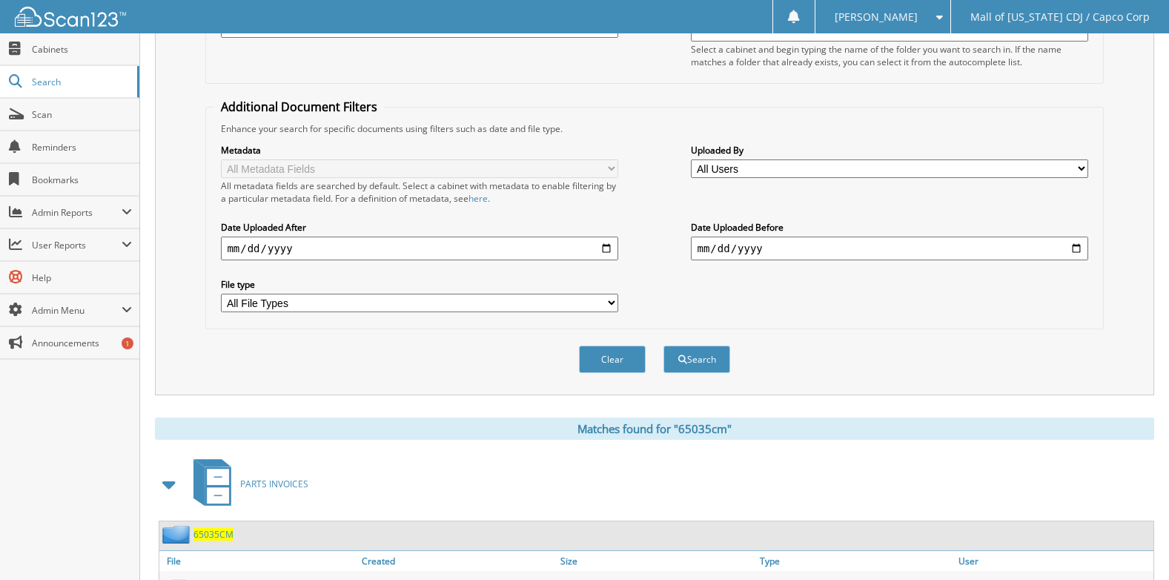
scroll to position [307, 0]
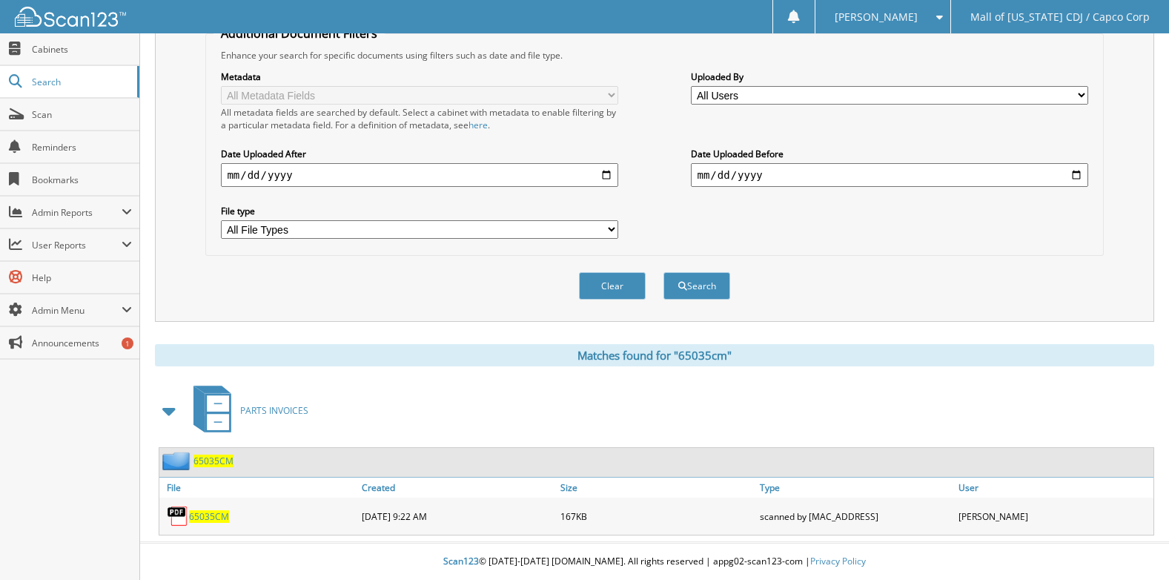
click at [207, 518] on span "65035CM" at bounding box center [209, 516] width 40 height 13
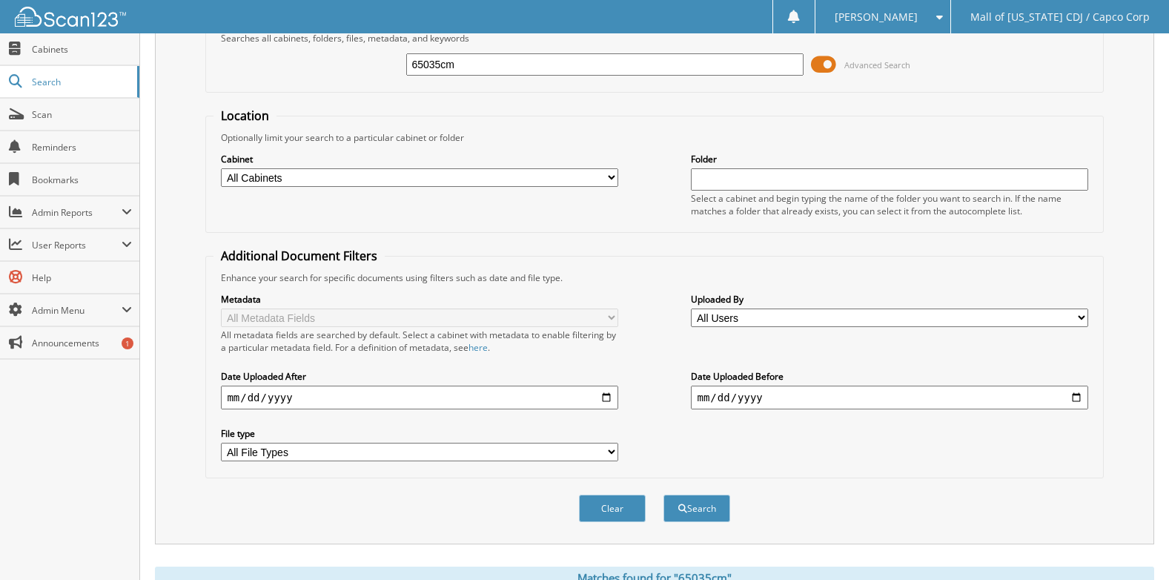
scroll to position [0, 0]
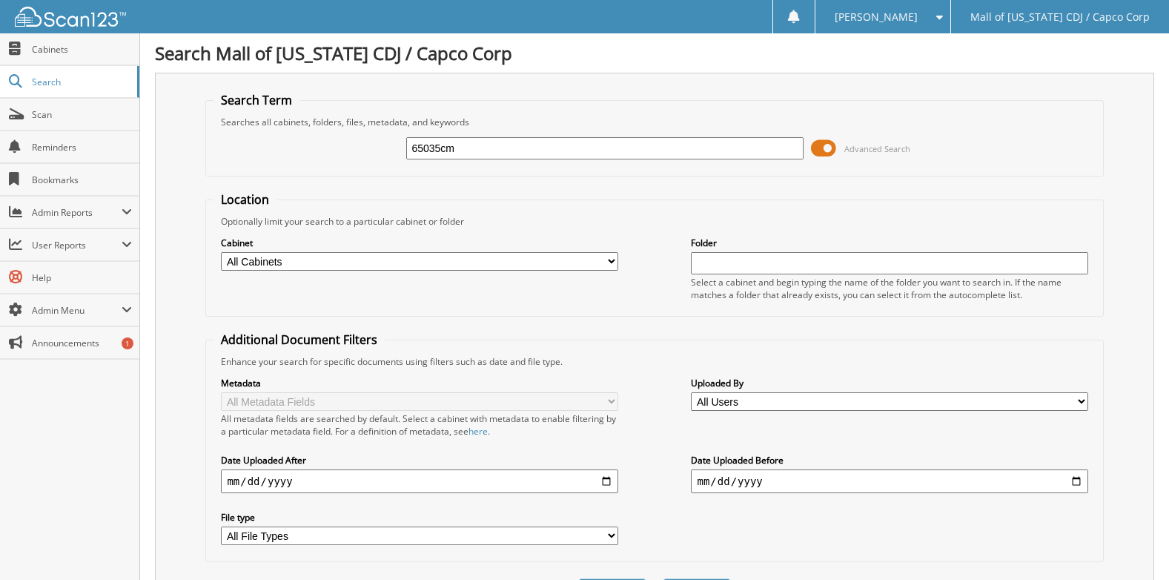
click at [486, 150] on input "65035cm" at bounding box center [604, 148] width 397 height 22
type input "6"
type input "65175cm"
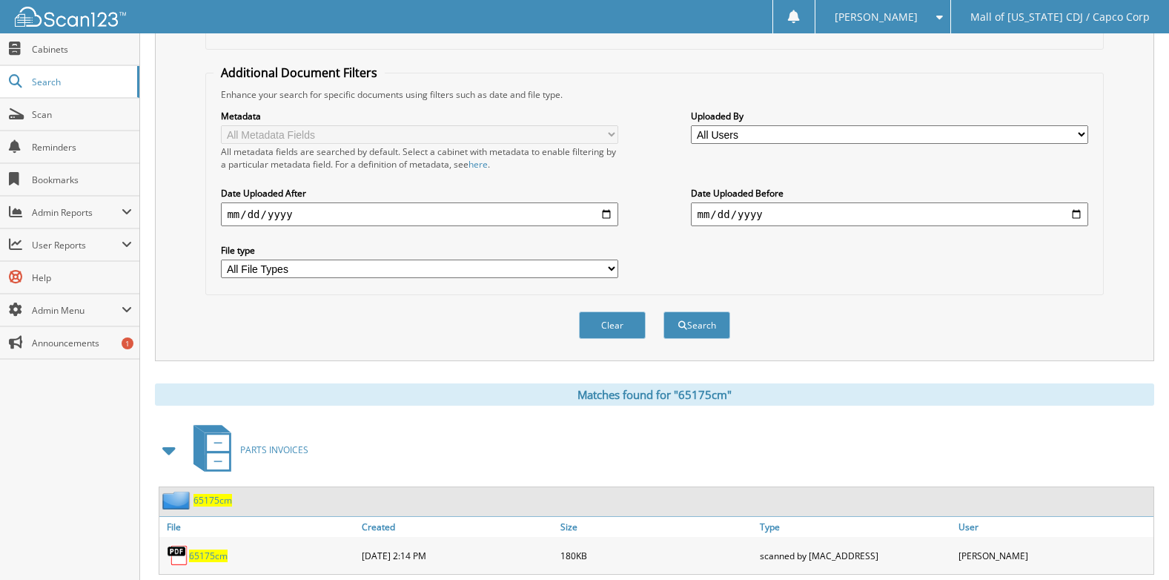
scroll to position [307, 0]
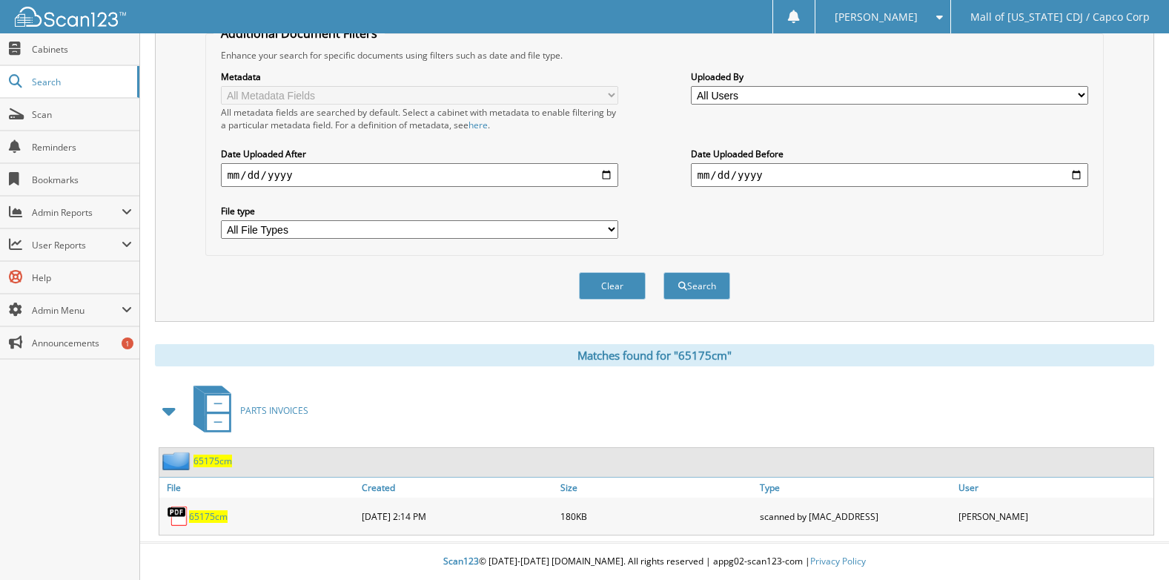
click at [211, 518] on span "65175cm" at bounding box center [208, 516] width 39 height 13
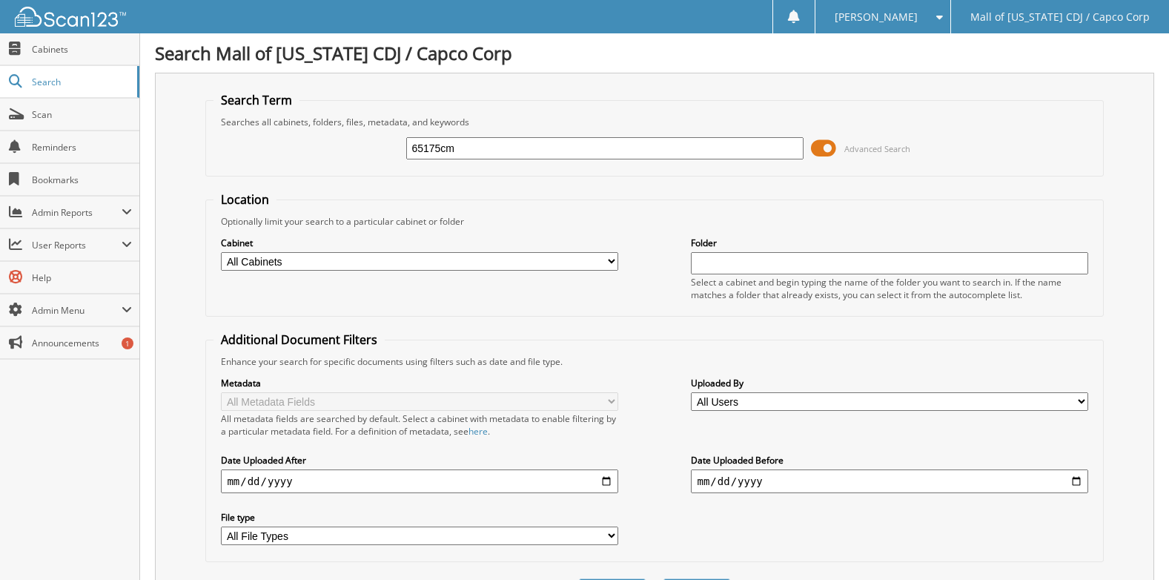
drag, startPoint x: 473, startPoint y: 148, endPoint x: 182, endPoint y: 137, distance: 290.9
click at [182, 137] on div "Search Term Searches all cabinets, folders, files, metadata, and keywords 65175…" at bounding box center [654, 350] width 999 height 555
type input "2"
type input "67277cm"
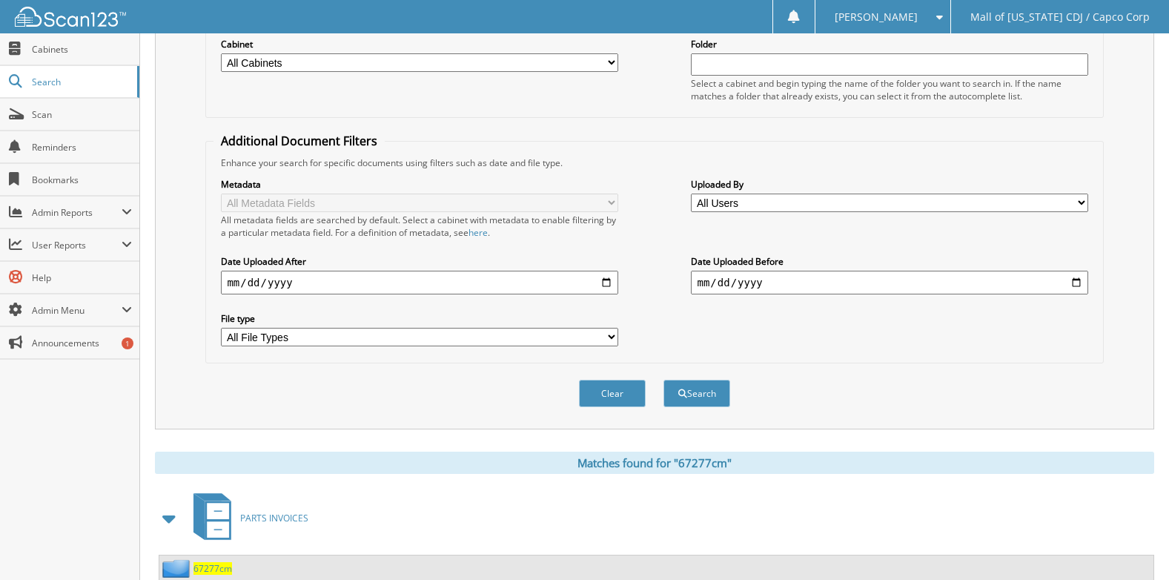
scroll to position [307, 0]
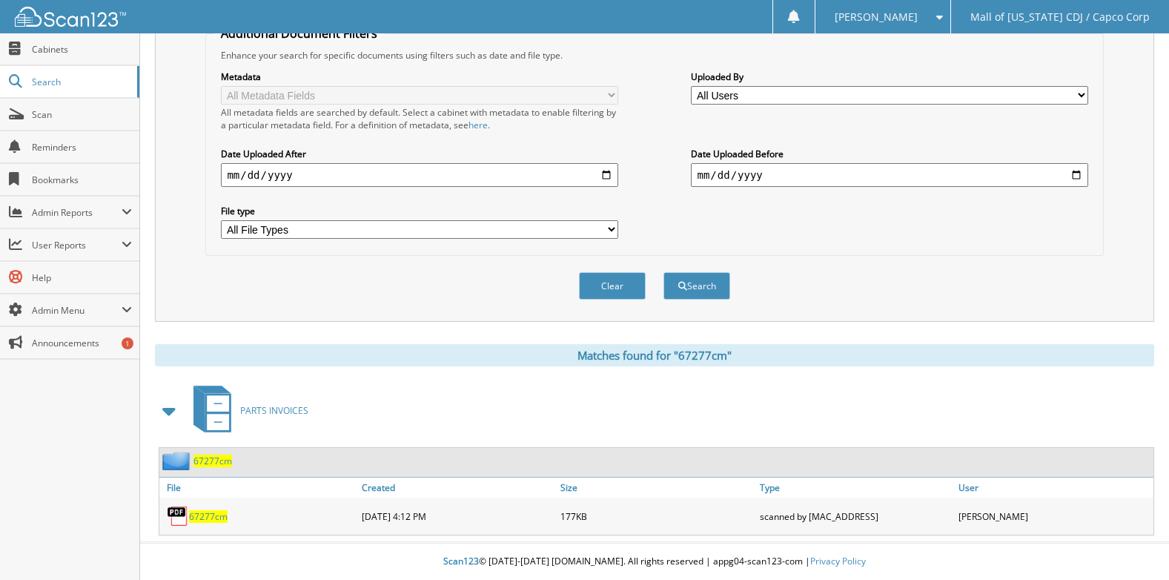
click at [218, 513] on span "67277cm" at bounding box center [208, 516] width 39 height 13
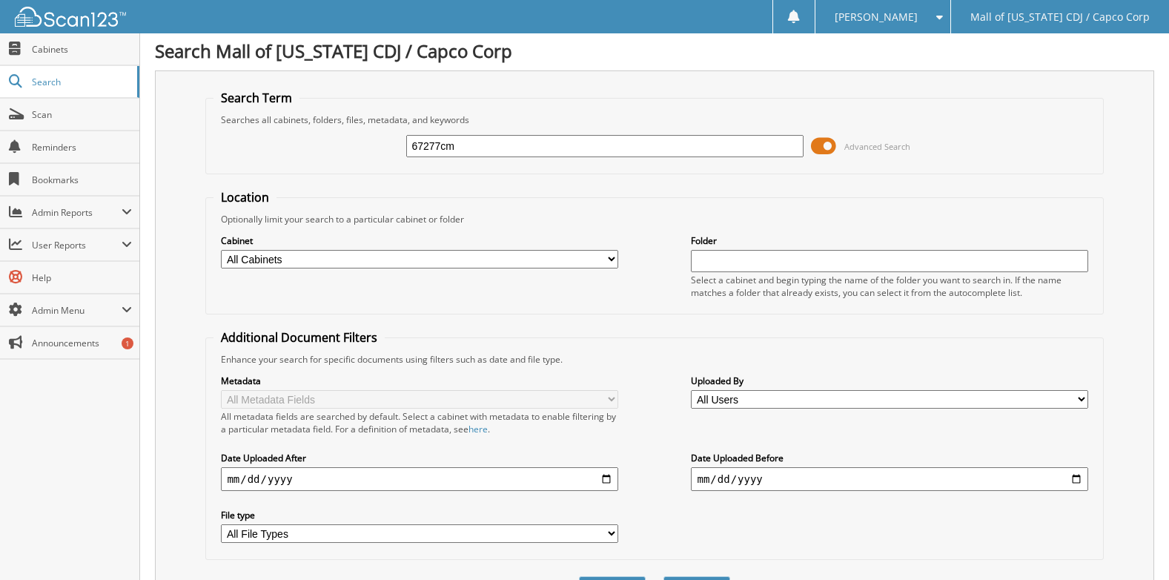
scroll to position [0, 0]
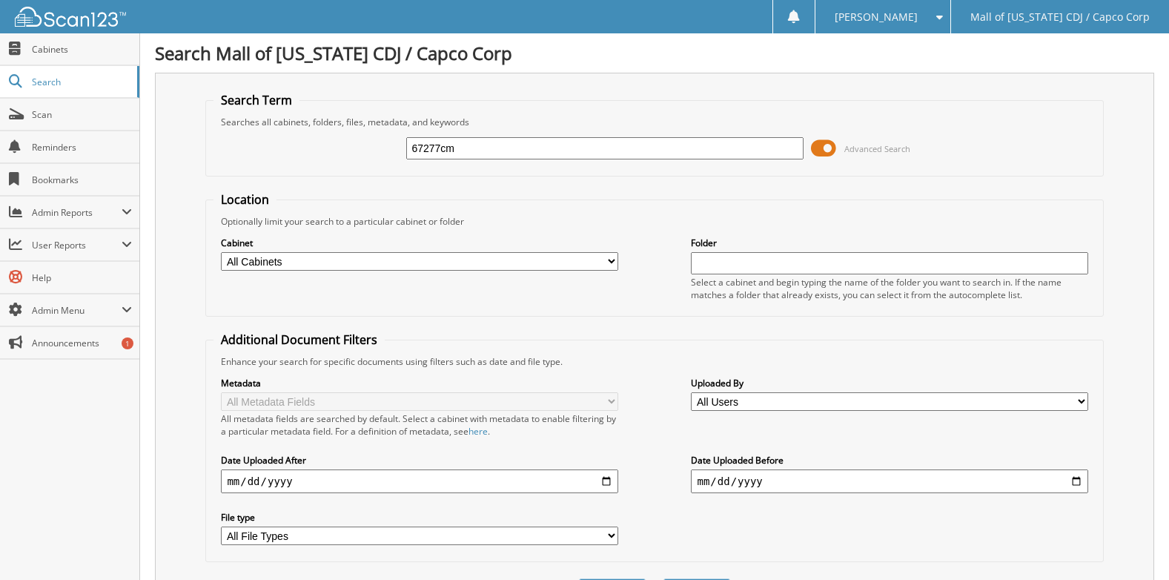
drag, startPoint x: 466, startPoint y: 148, endPoint x: 165, endPoint y: 144, distance: 300.3
click at [184, 145] on div "Search Term Searches all cabinets, folders, files, metadata, and keywords 67277…" at bounding box center [654, 350] width 999 height 555
type input "511559"
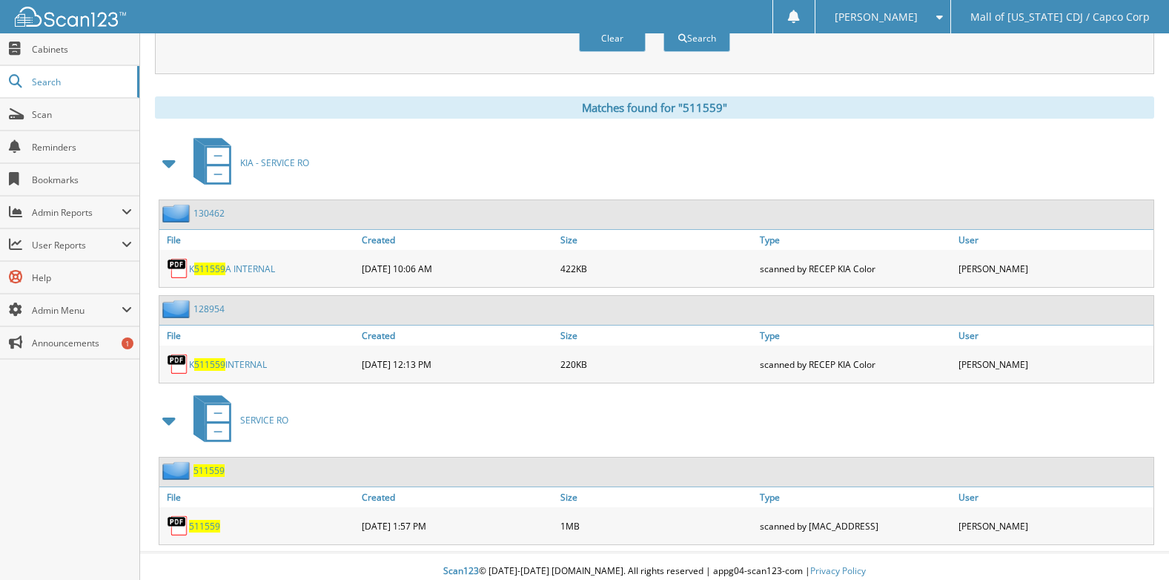
scroll to position [564, 0]
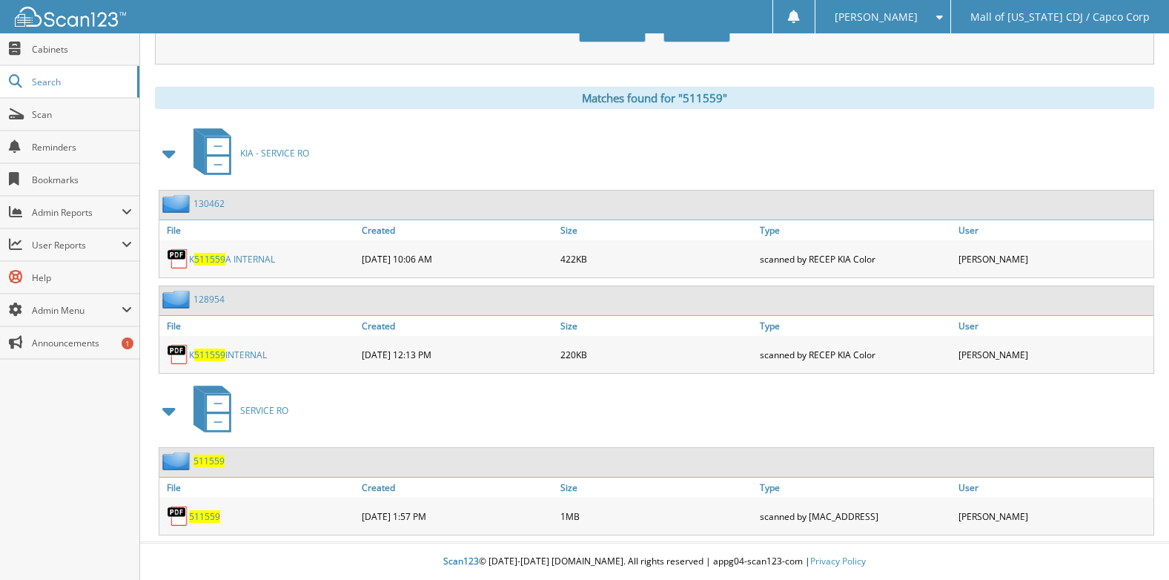
click at [219, 515] on span "511559" at bounding box center [204, 516] width 31 height 13
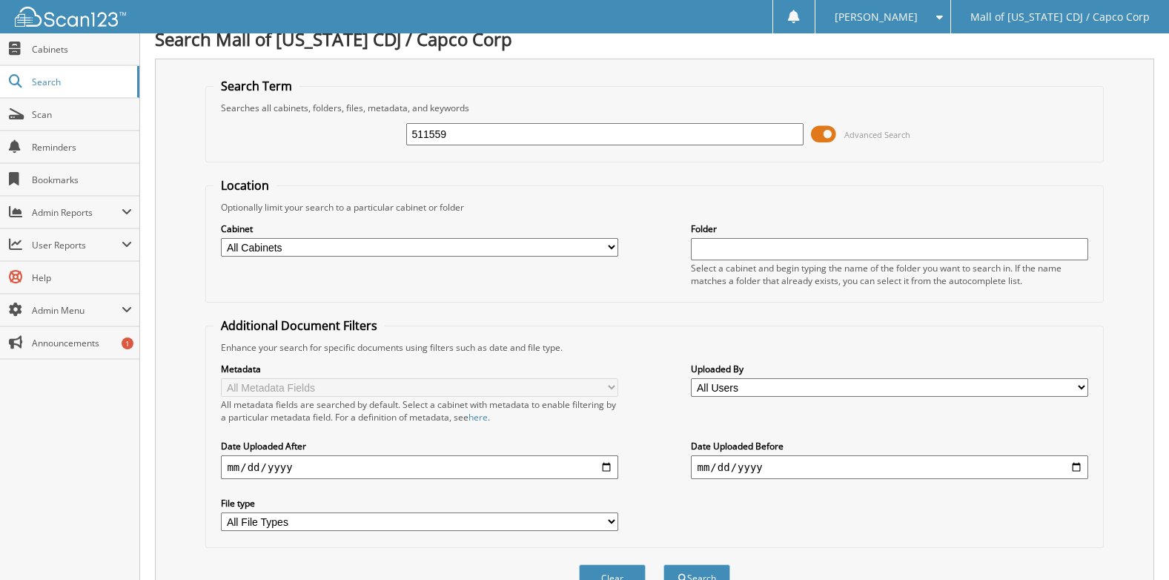
scroll to position [0, 0]
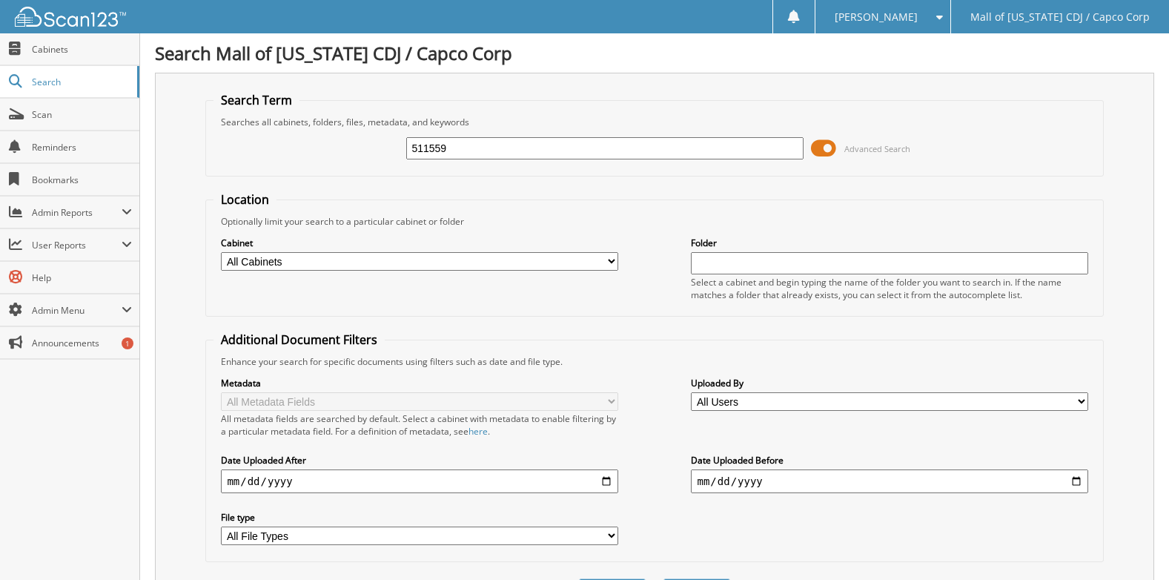
drag, startPoint x: 513, startPoint y: 148, endPoint x: 220, endPoint y: 128, distance: 293.6
click at [220, 128] on fieldset "Search Term Searches all cabinets, folders, files, metadata, and keywords 51155…" at bounding box center [654, 134] width 898 height 85
type input "510502"
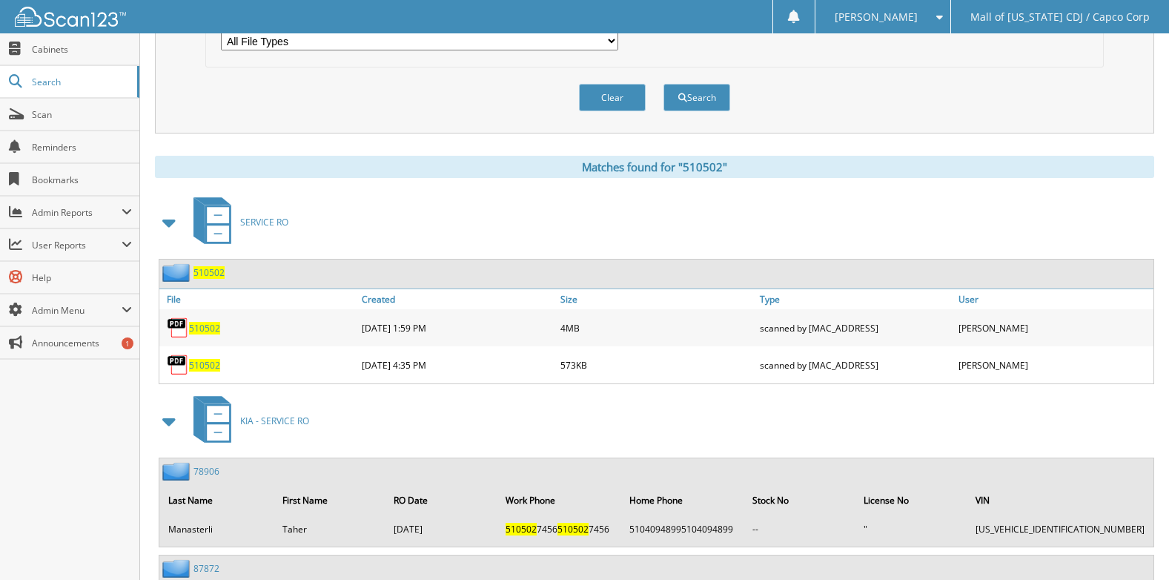
scroll to position [519, 0]
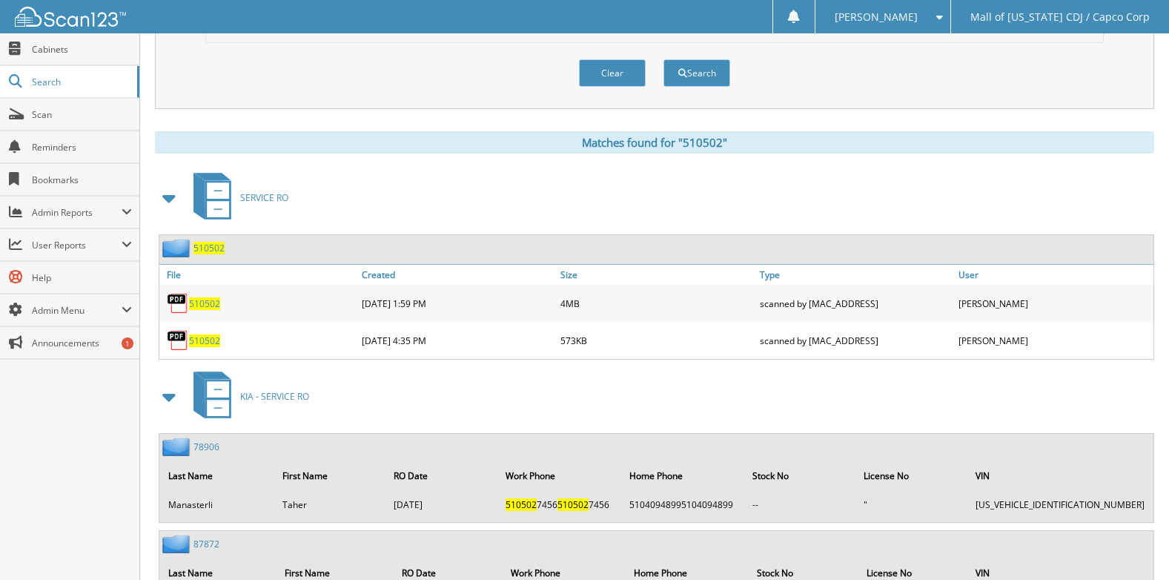
click at [208, 342] on span "510502" at bounding box center [204, 340] width 31 height 13
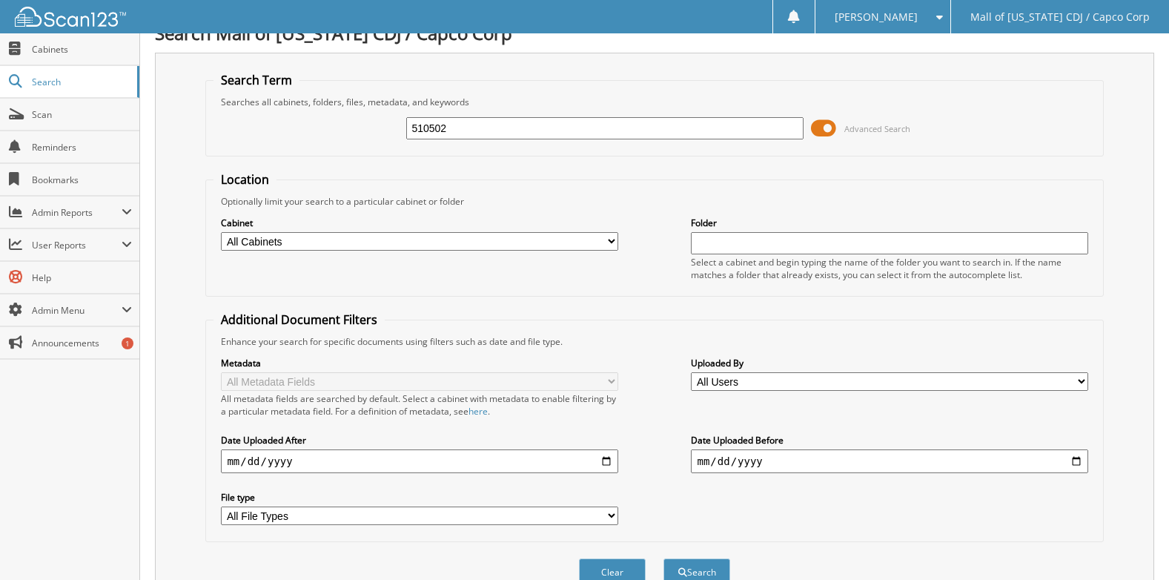
scroll to position [0, 0]
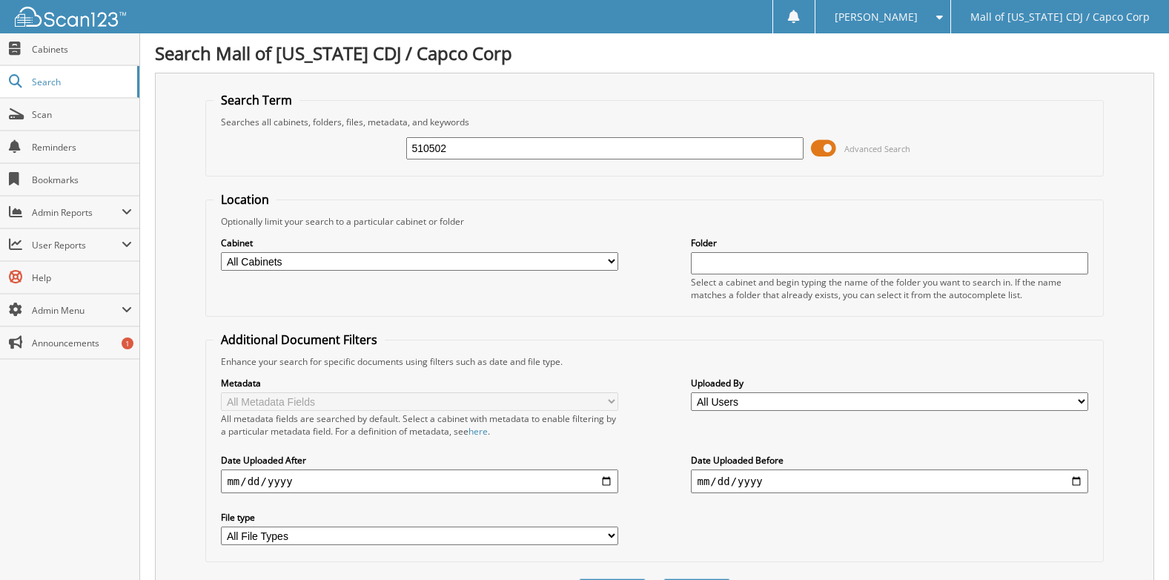
drag, startPoint x: 493, startPoint y: 154, endPoint x: 165, endPoint y: 140, distance: 328.0
click at [165, 140] on div "Search Term Searches all cabinets, folders, files, metadata, and keywords 51050…" at bounding box center [654, 350] width 999 height 555
type input "514238"
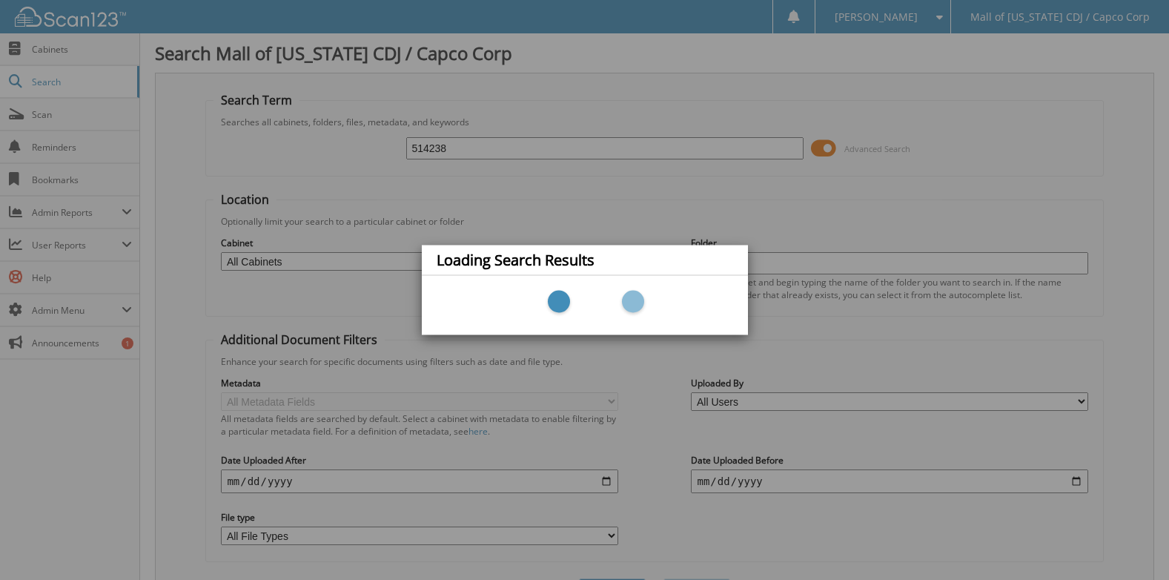
scroll to position [74, 0]
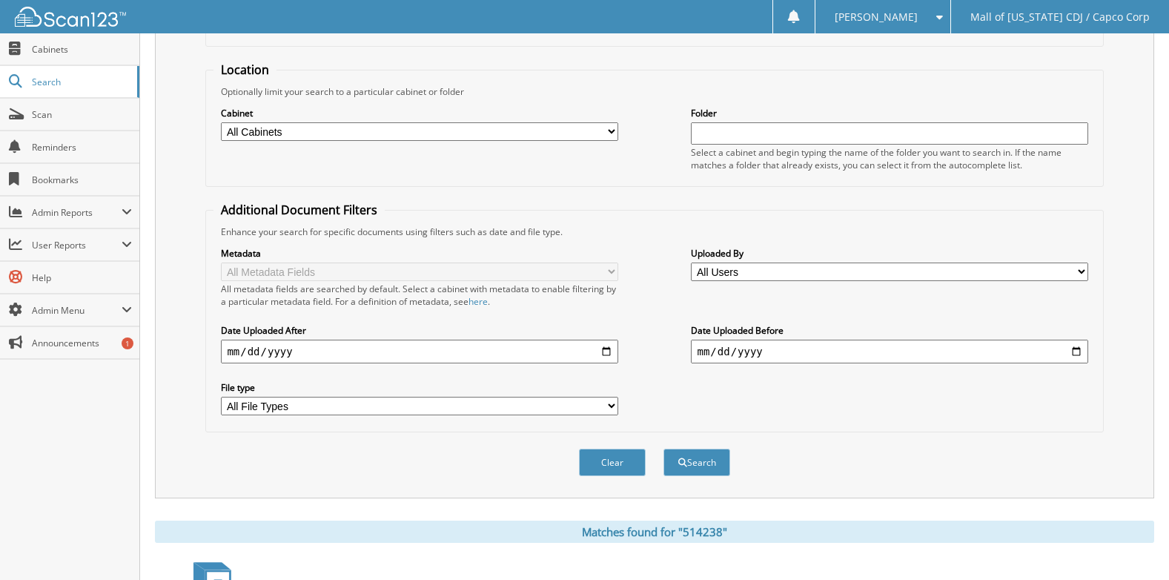
scroll to position [307, 0]
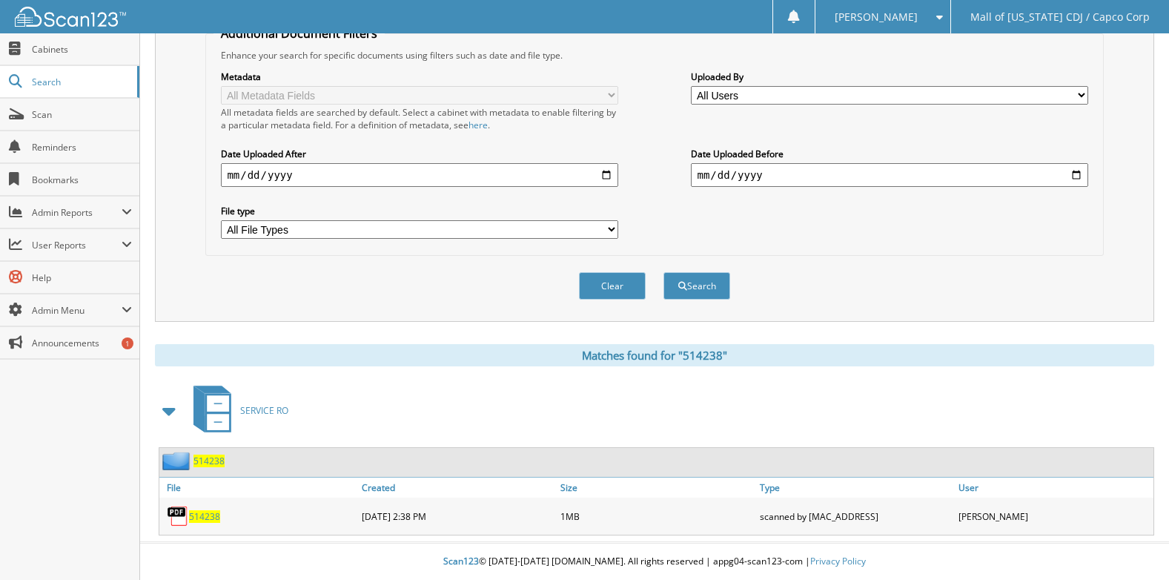
click at [208, 517] on span "514238" at bounding box center [204, 516] width 31 height 13
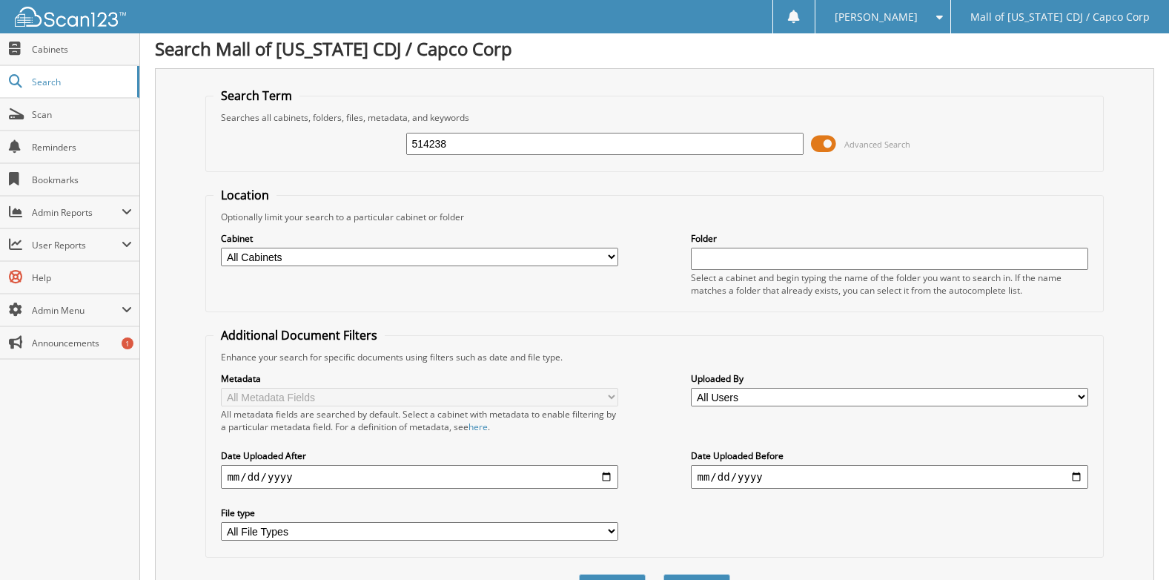
scroll to position [0, 0]
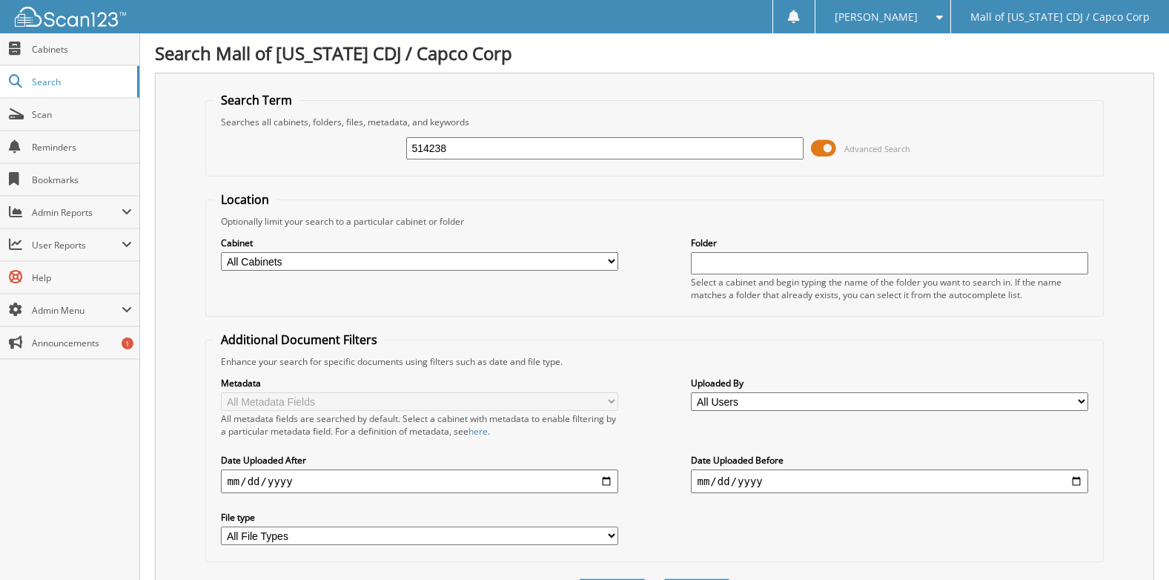
drag, startPoint x: 492, startPoint y: 153, endPoint x: 291, endPoint y: 151, distance: 200.9
click at [291, 151] on div "514238 Advanced Search" at bounding box center [655, 148] width 882 height 40
type input "501733"
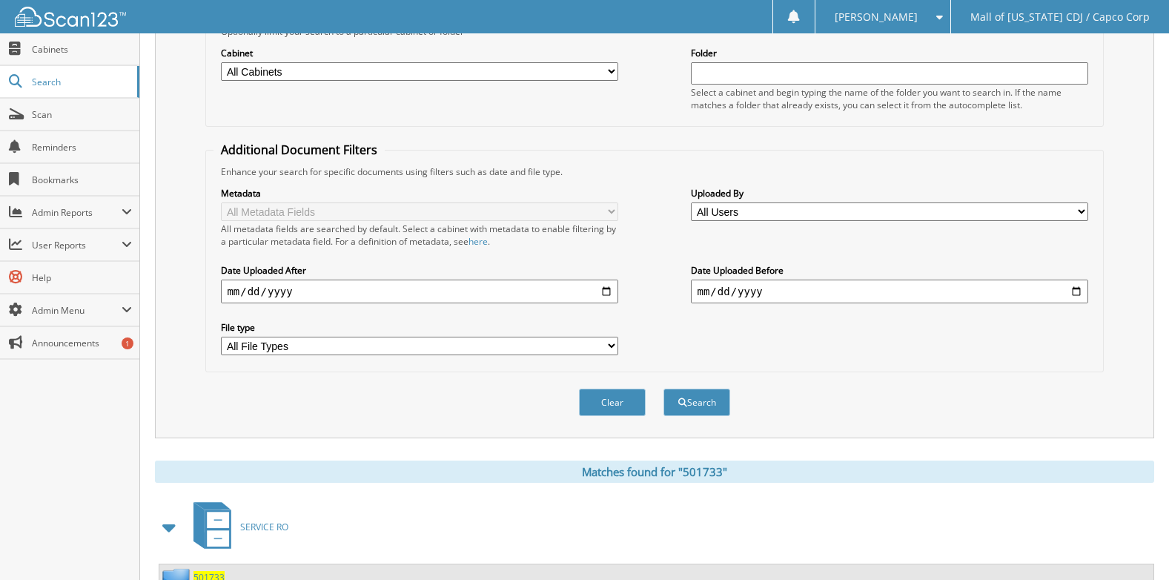
scroll to position [344, 0]
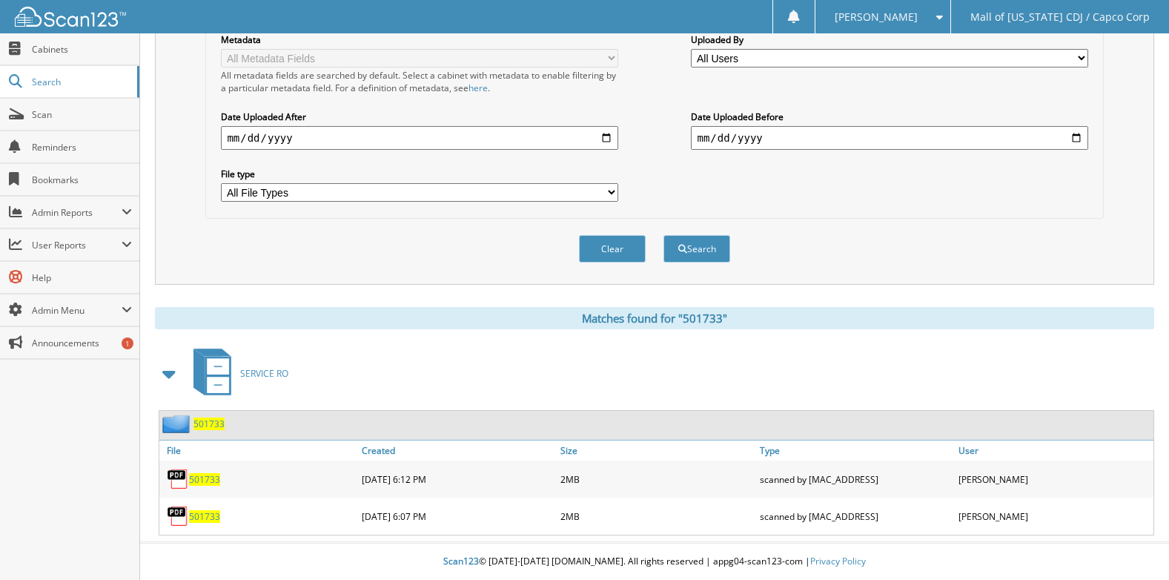
click at [208, 483] on span "501733" at bounding box center [204, 479] width 31 height 13
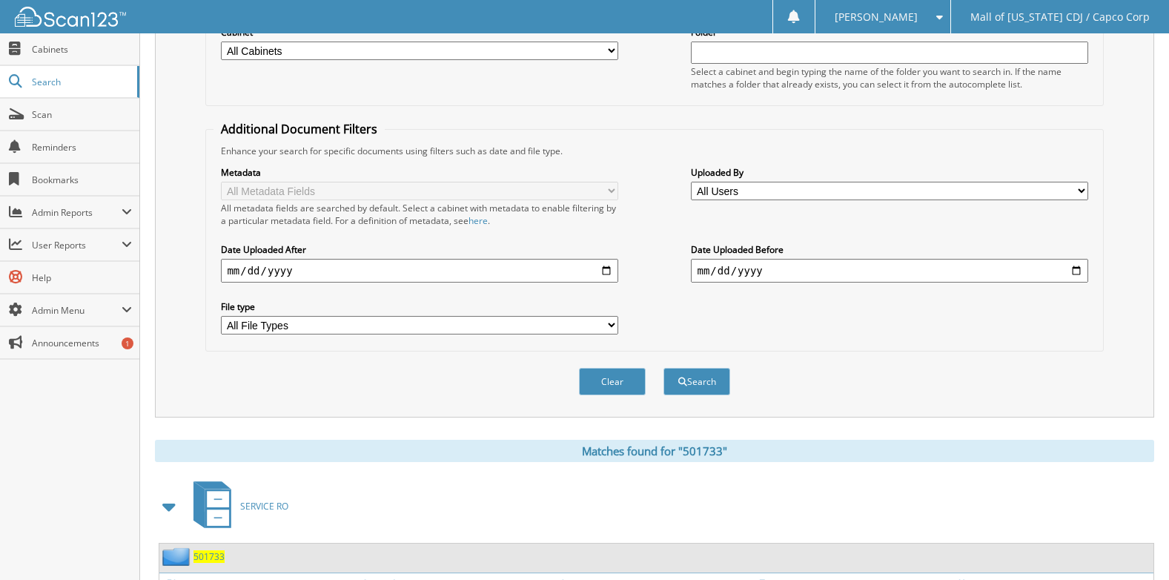
scroll to position [0, 0]
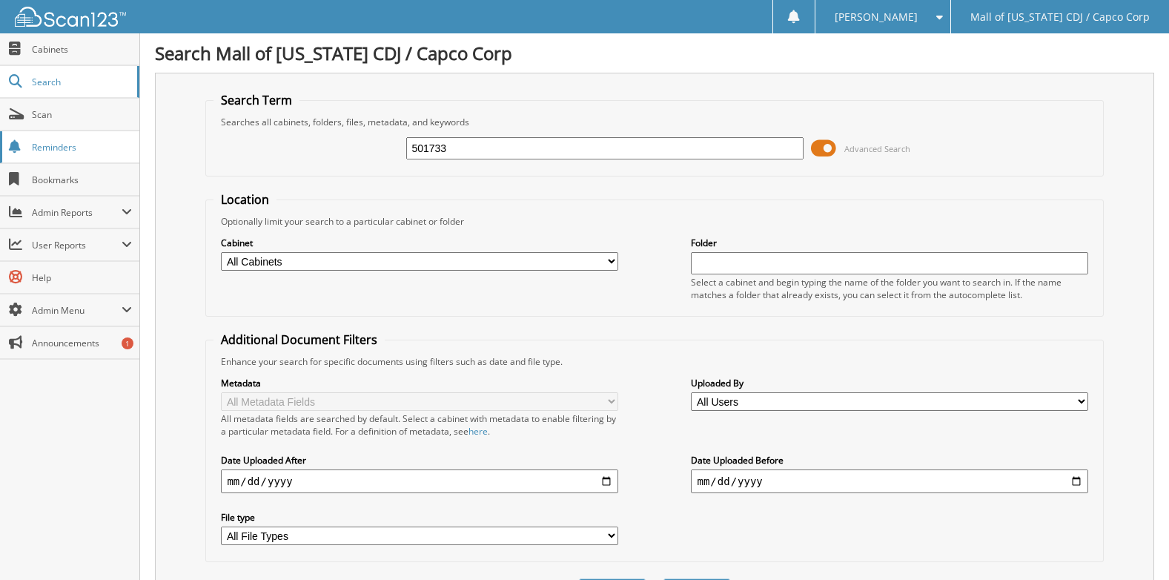
drag, startPoint x: 507, startPoint y: 142, endPoint x: 137, endPoint y: 161, distance: 370.4
click at [137, 161] on body "Angie H. Settings Logout Mall of Georgia CDJ / Capco Corp Close Cabinets Search…" at bounding box center [584, 461] width 1169 height 923
type input "67431"
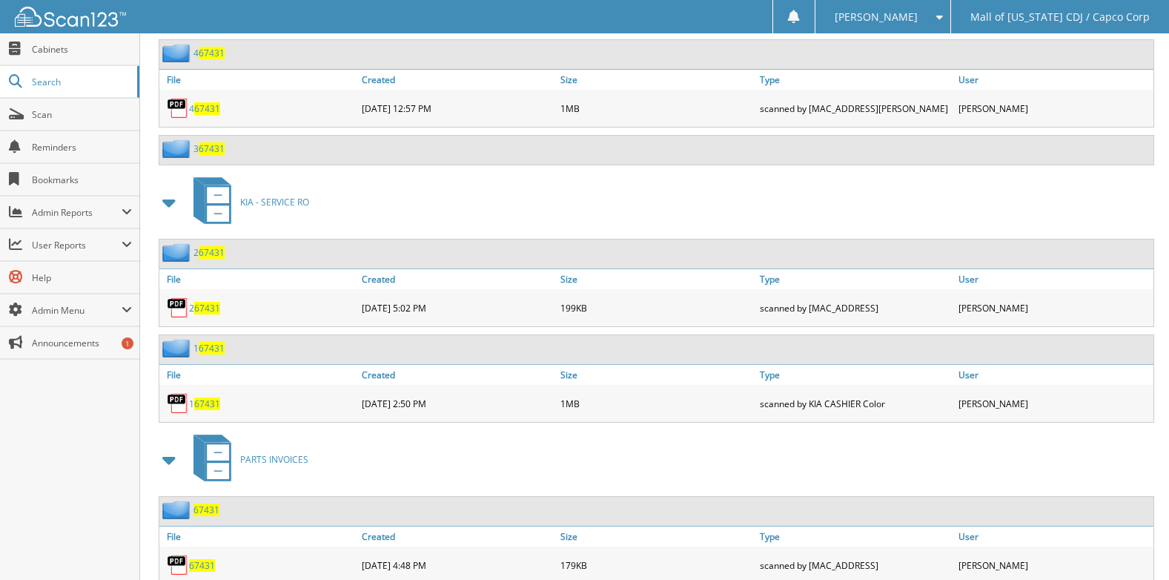
scroll to position [764, 0]
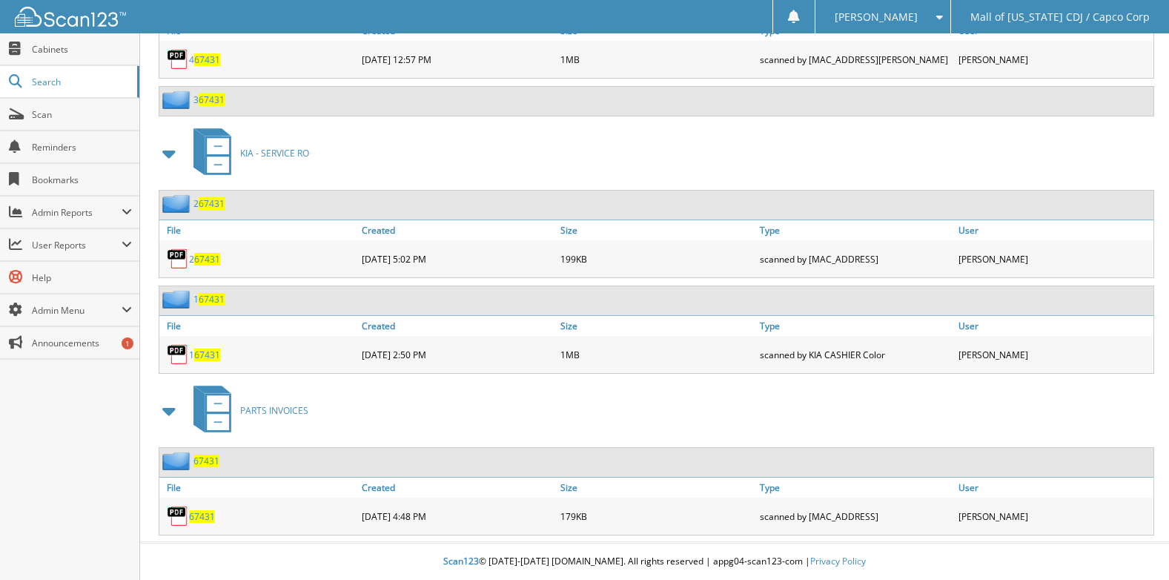
click at [199, 515] on span "67431" at bounding box center [202, 516] width 26 height 13
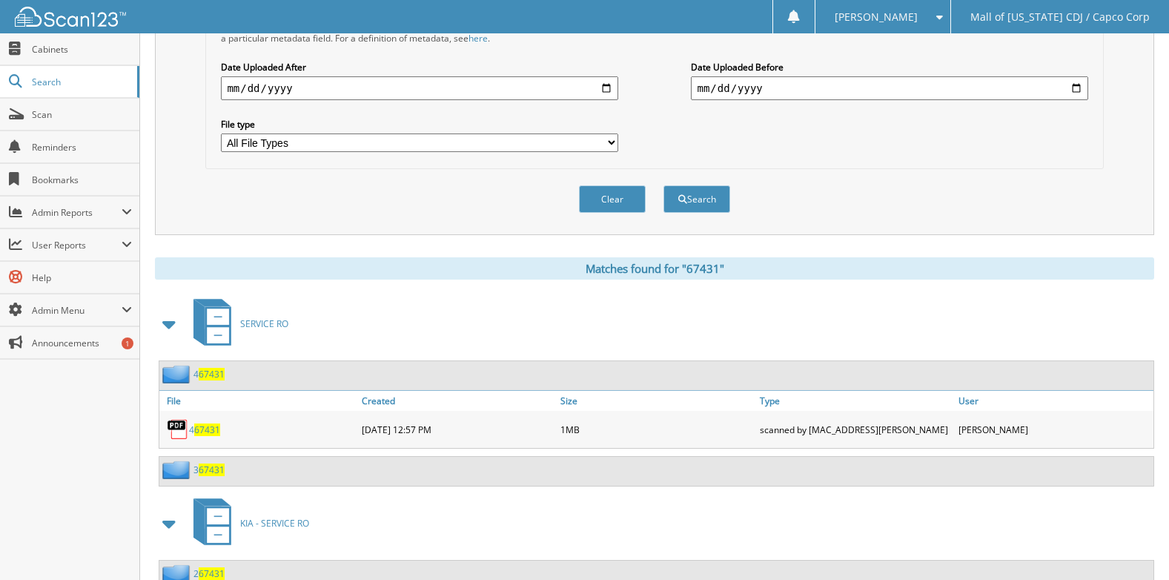
scroll to position [0, 0]
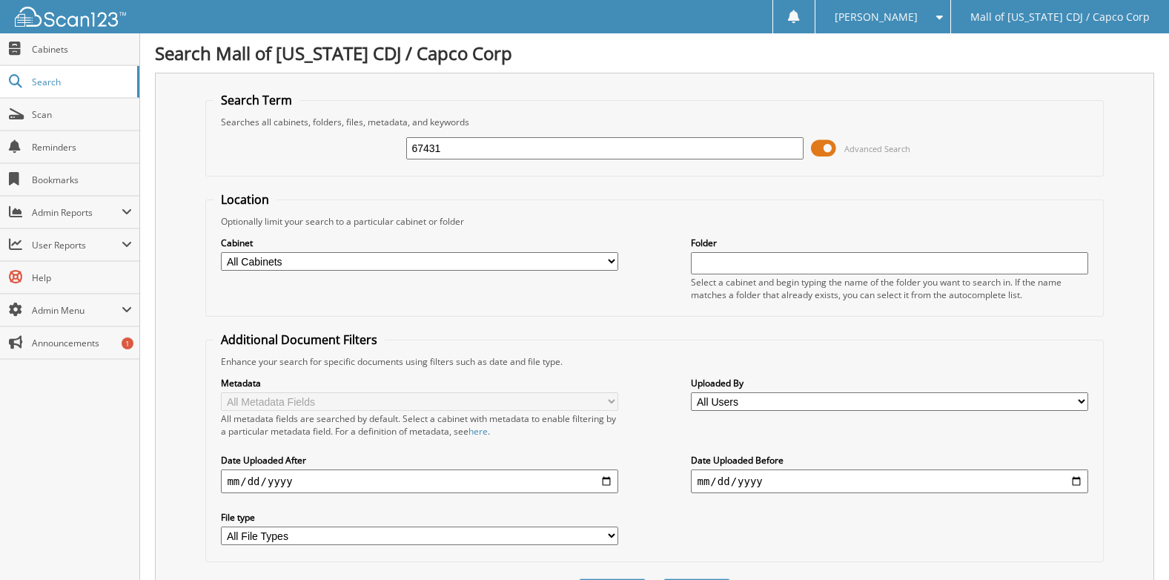
drag, startPoint x: 474, startPoint y: 151, endPoint x: 166, endPoint y: 148, distance: 307.7
click at [166, 148] on div "Search Term Searches all cabinets, folders, files, metadata, and keywords 67431…" at bounding box center [654, 350] width 999 height 555
type input "67450"
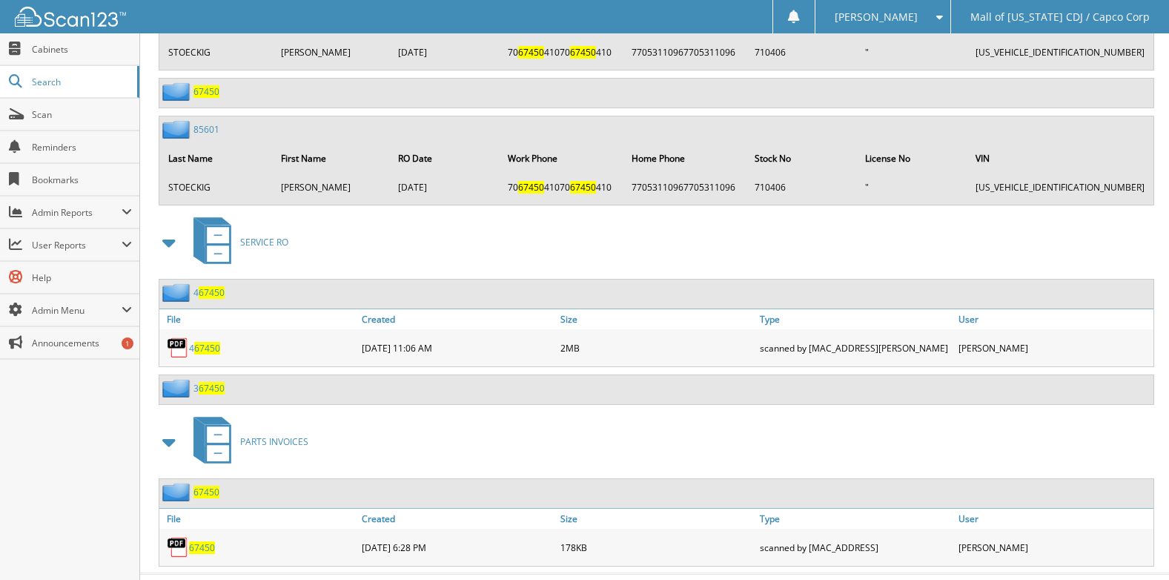
scroll to position [996, 0]
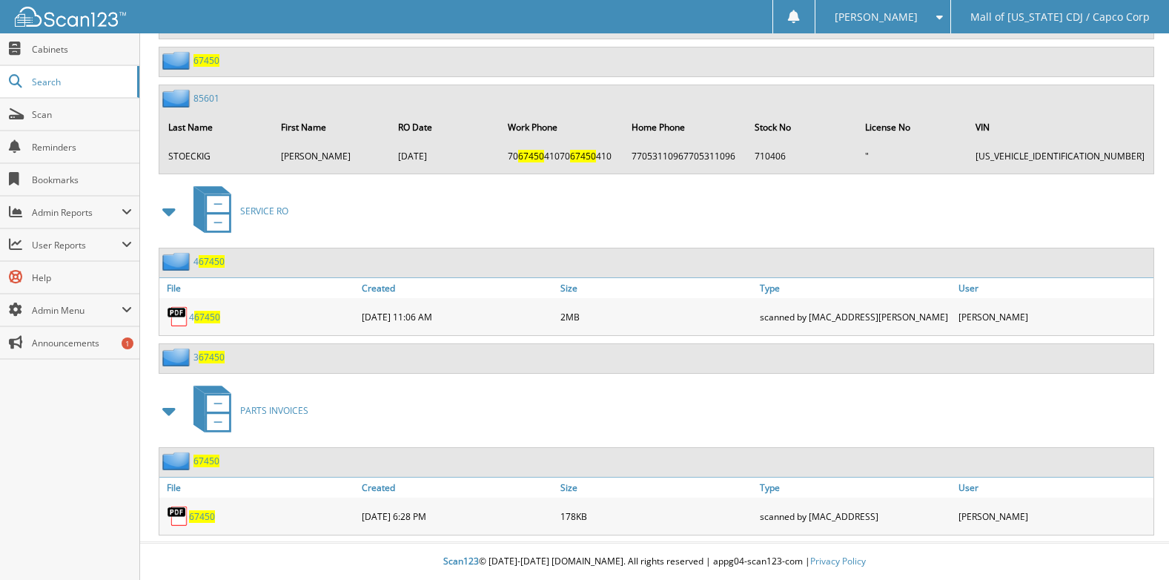
click at [200, 514] on span "67450" at bounding box center [202, 516] width 26 height 13
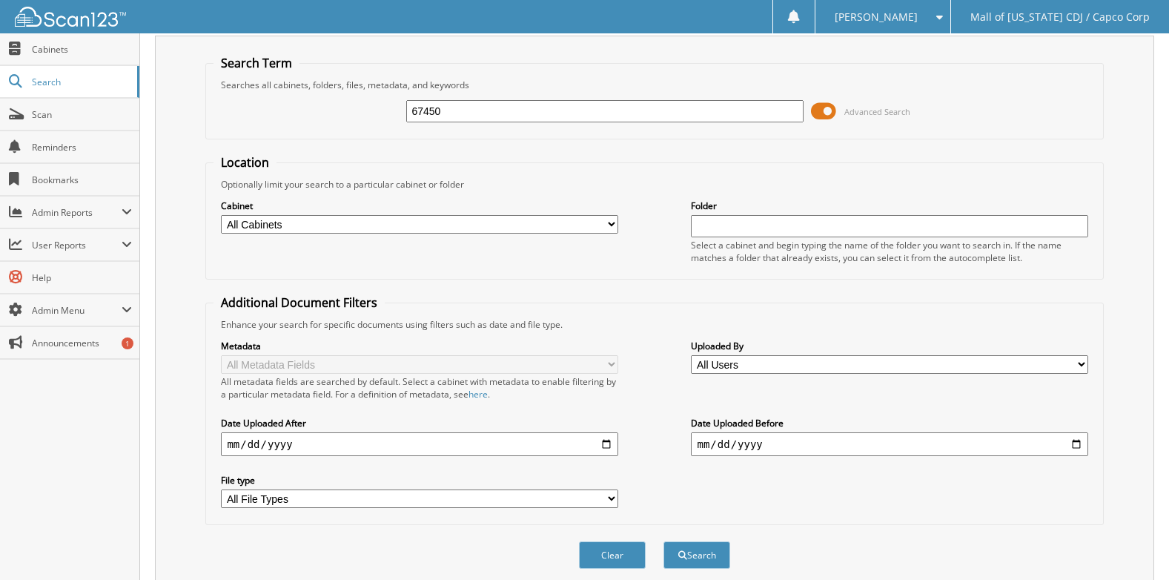
scroll to position [0, 0]
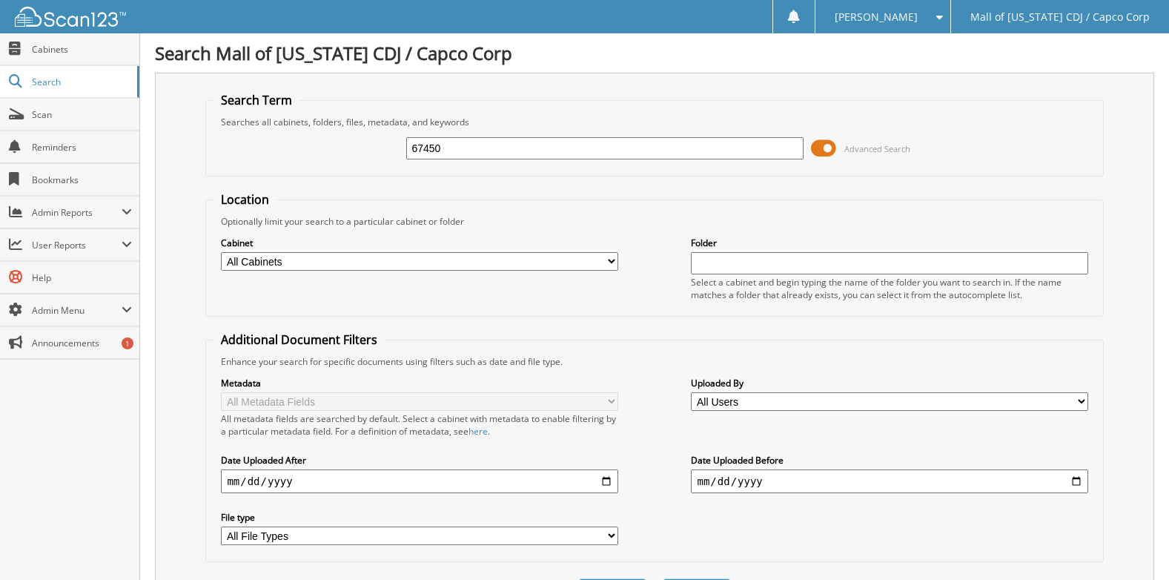
drag, startPoint x: 512, startPoint y: 154, endPoint x: 257, endPoint y: 145, distance: 255.2
click at [257, 145] on div "67450 Advanced Search" at bounding box center [655, 148] width 882 height 40
type input "58521"
drag, startPoint x: 466, startPoint y: 151, endPoint x: 293, endPoint y: 151, distance: 172.8
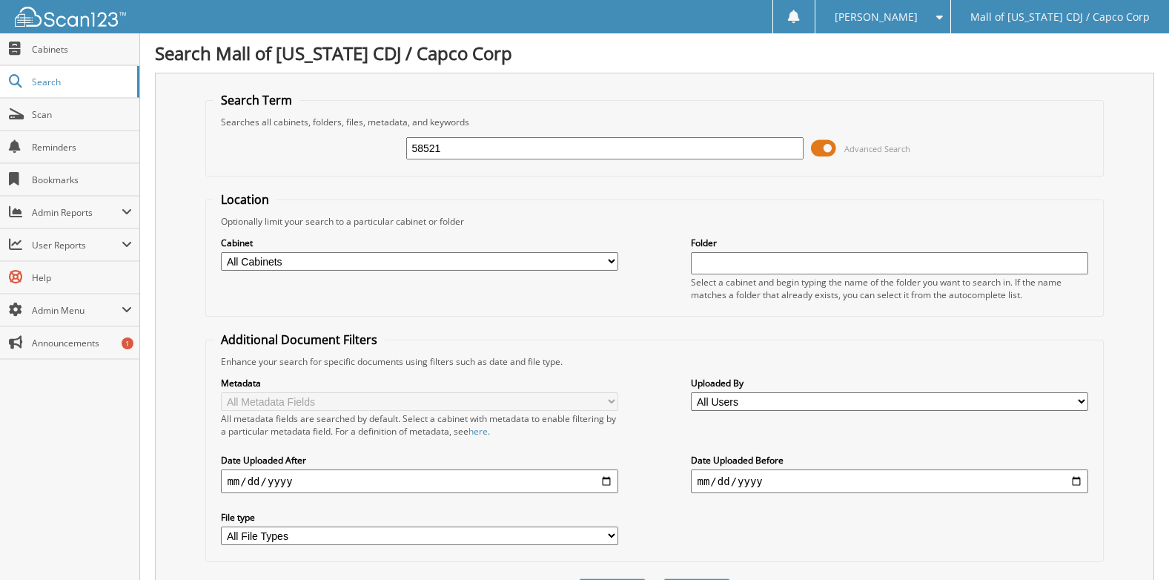
click at [293, 151] on div "58521 Advanced Search" at bounding box center [655, 148] width 882 height 40
type input "70499"
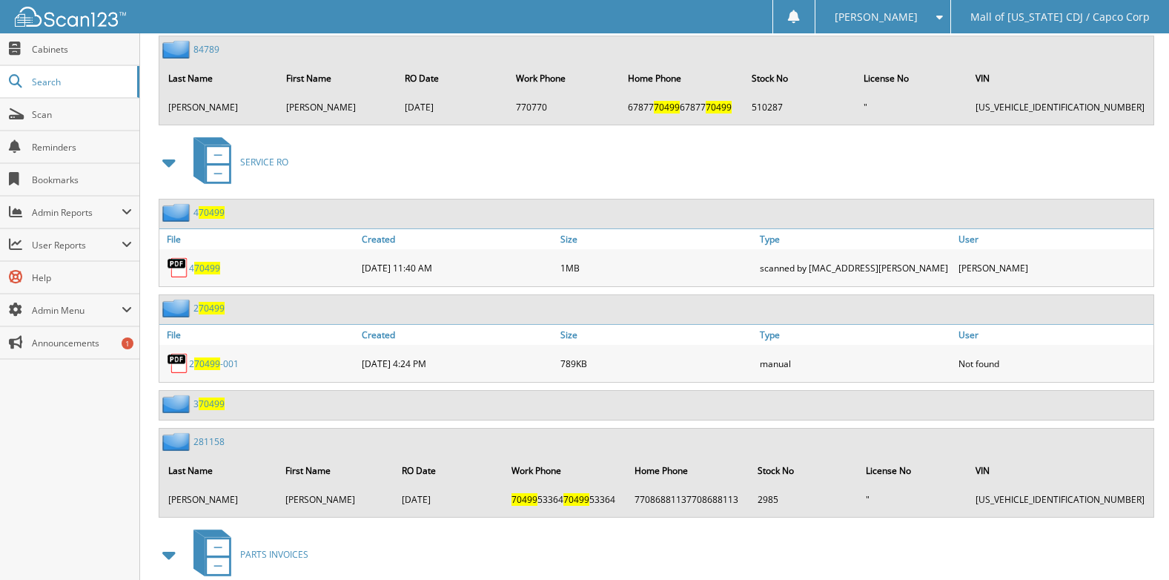
scroll to position [1480, 0]
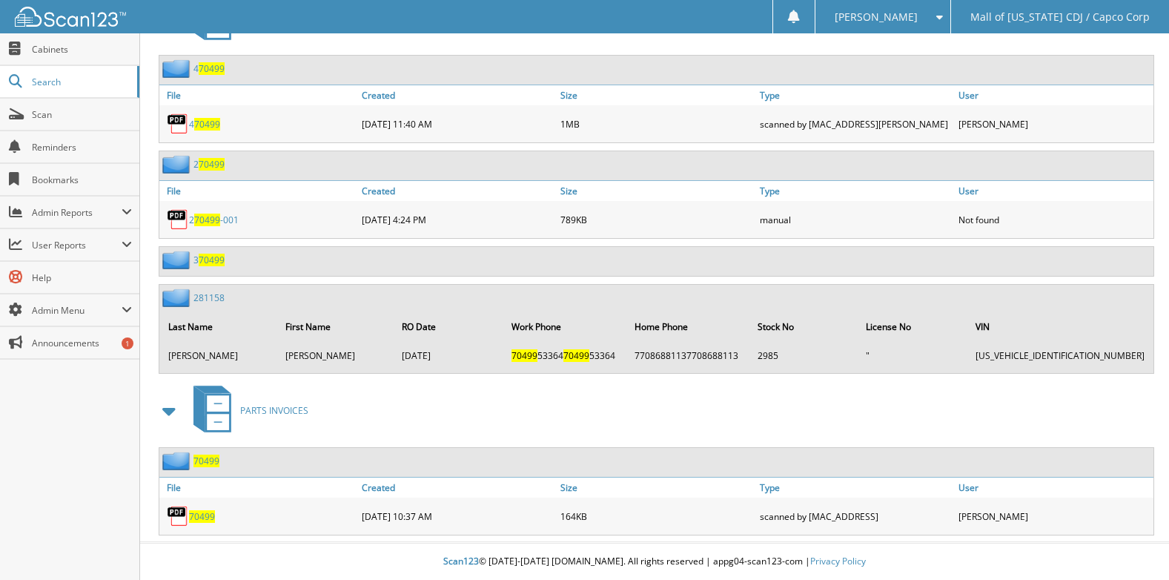
click at [196, 518] on span "70499" at bounding box center [202, 516] width 26 height 13
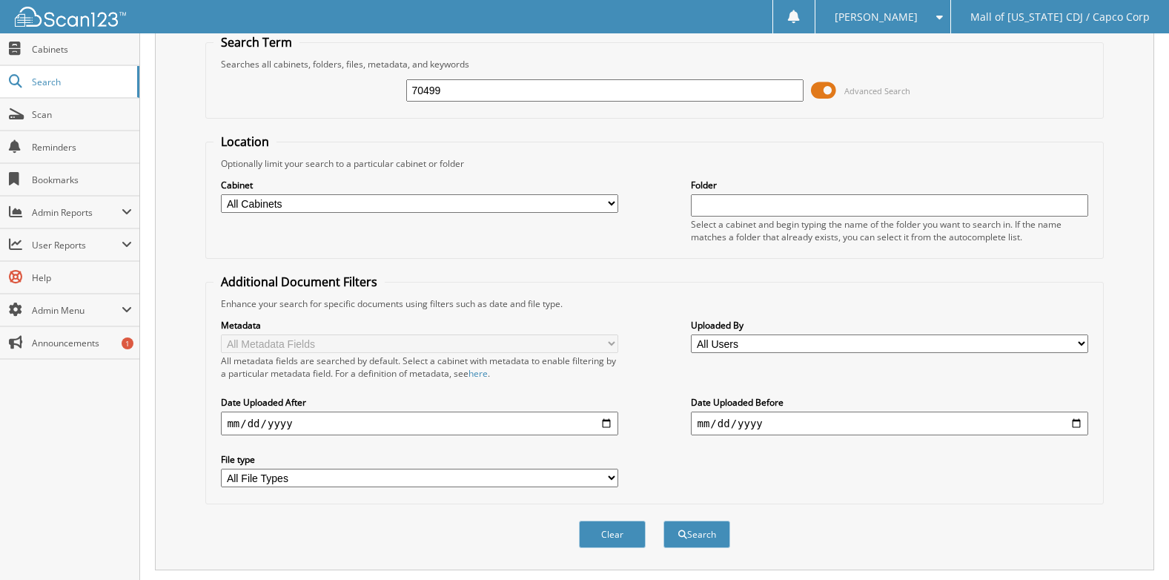
scroll to position [0, 0]
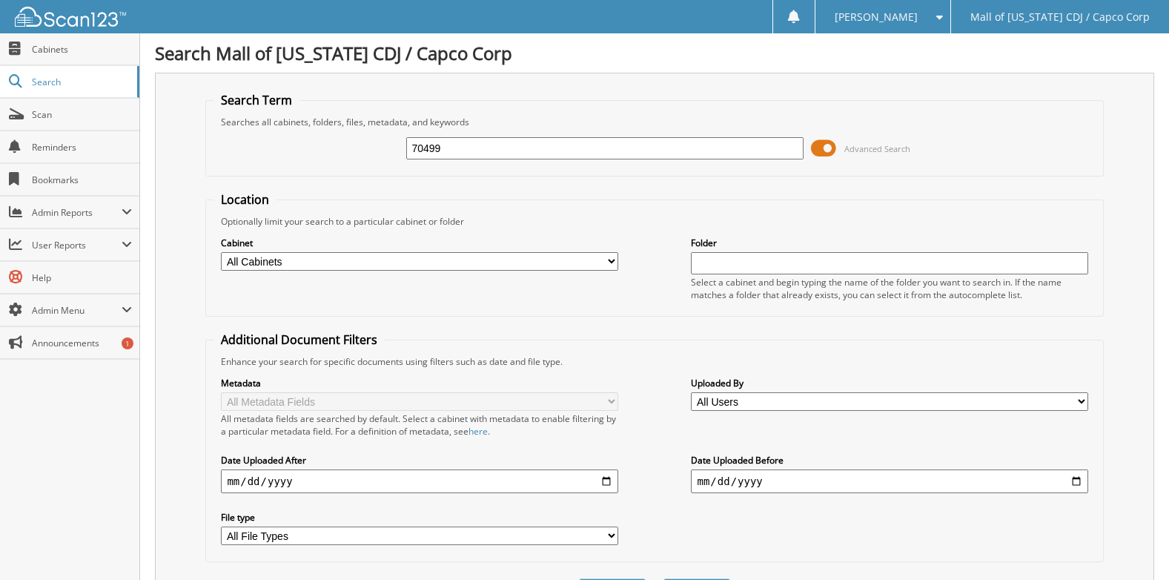
drag, startPoint x: 495, startPoint y: 148, endPoint x: 165, endPoint y: 171, distance: 330.7
click at [165, 171] on div "Search Term Searches all cabinets, folders, files, metadata, and keywords 70499…" at bounding box center [654, 350] width 999 height 555
type input "73106"
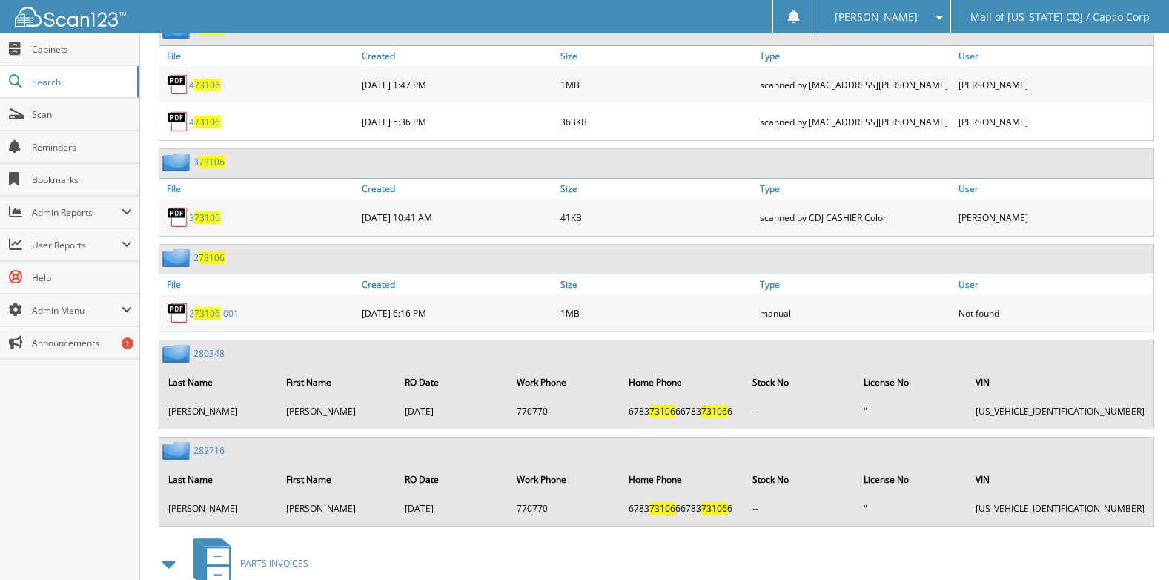
scroll to position [1281, 0]
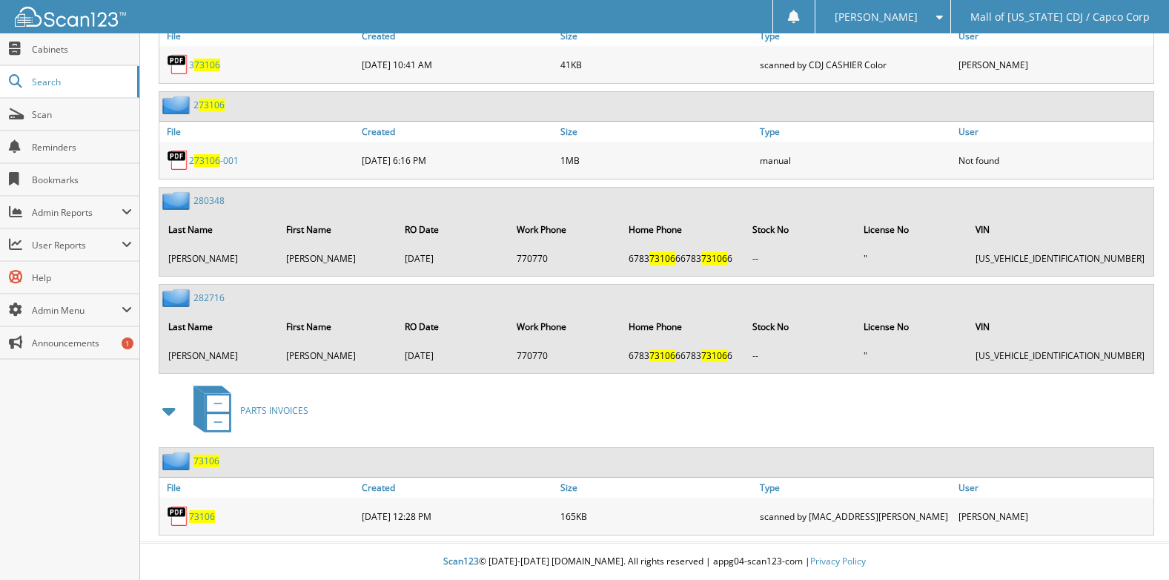
click at [205, 514] on span "73106" at bounding box center [202, 516] width 26 height 13
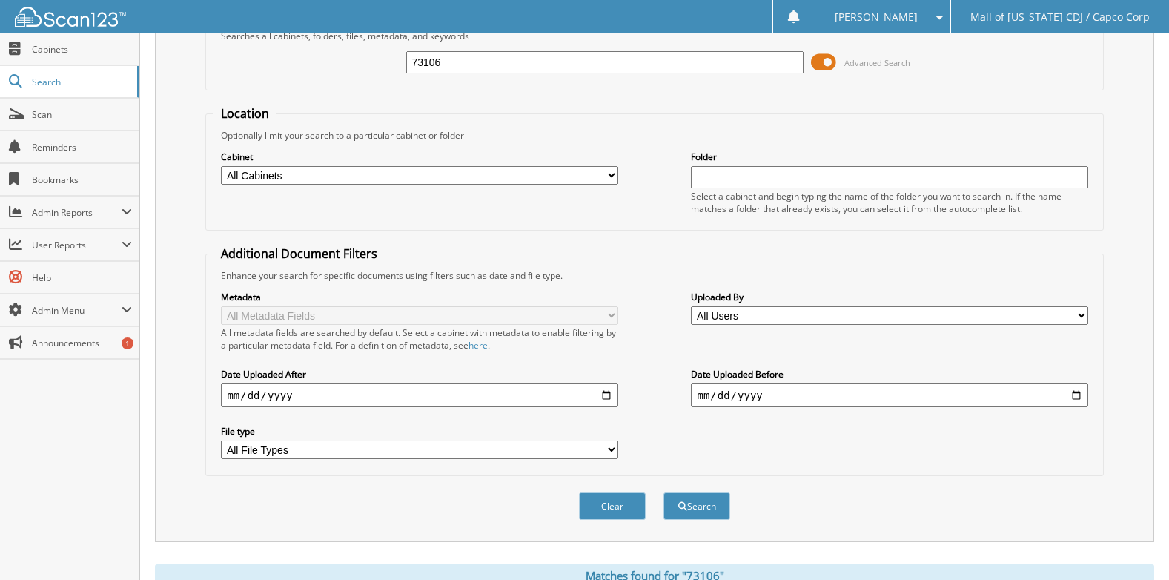
scroll to position [0, 0]
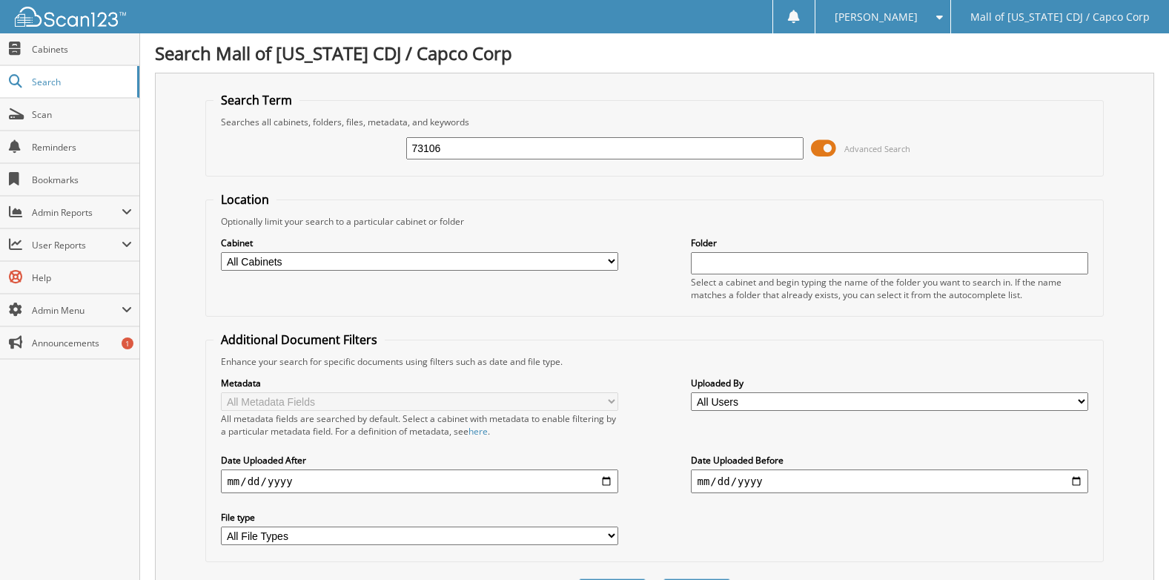
drag, startPoint x: 481, startPoint y: 148, endPoint x: 331, endPoint y: 148, distance: 149.8
click at [331, 148] on div "73106 Advanced Search" at bounding box center [655, 148] width 882 height 40
type input "516515"
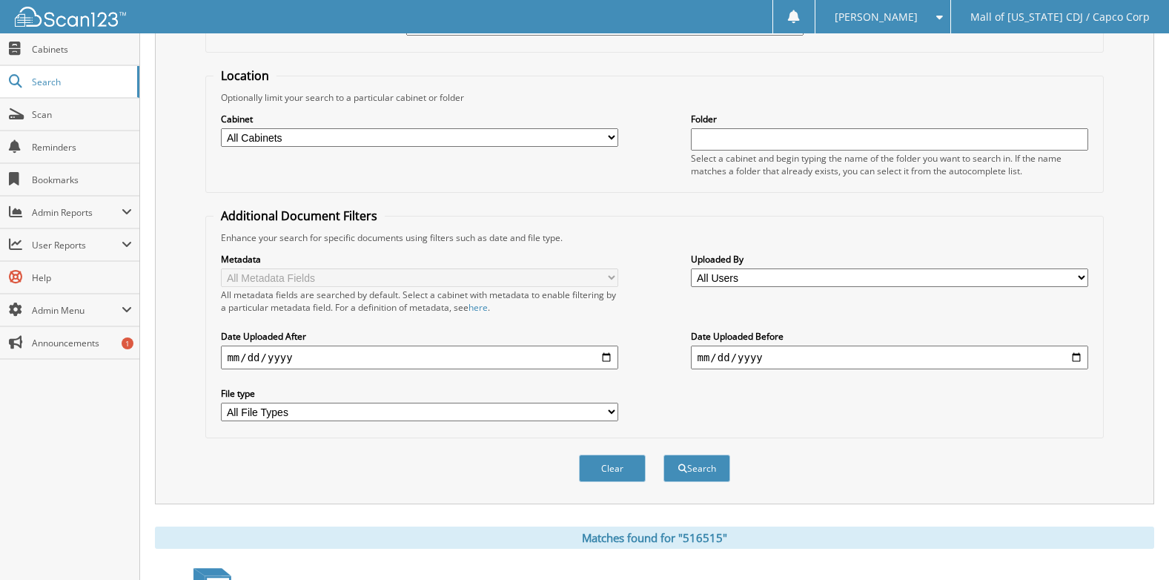
scroll to position [307, 0]
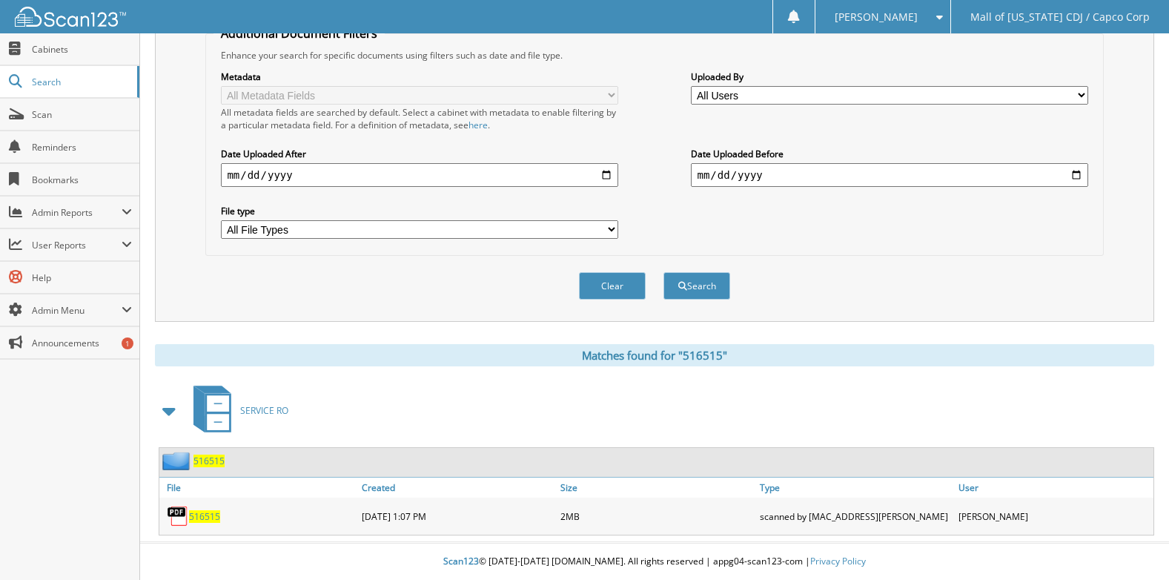
click at [208, 514] on span "516515" at bounding box center [204, 516] width 31 height 13
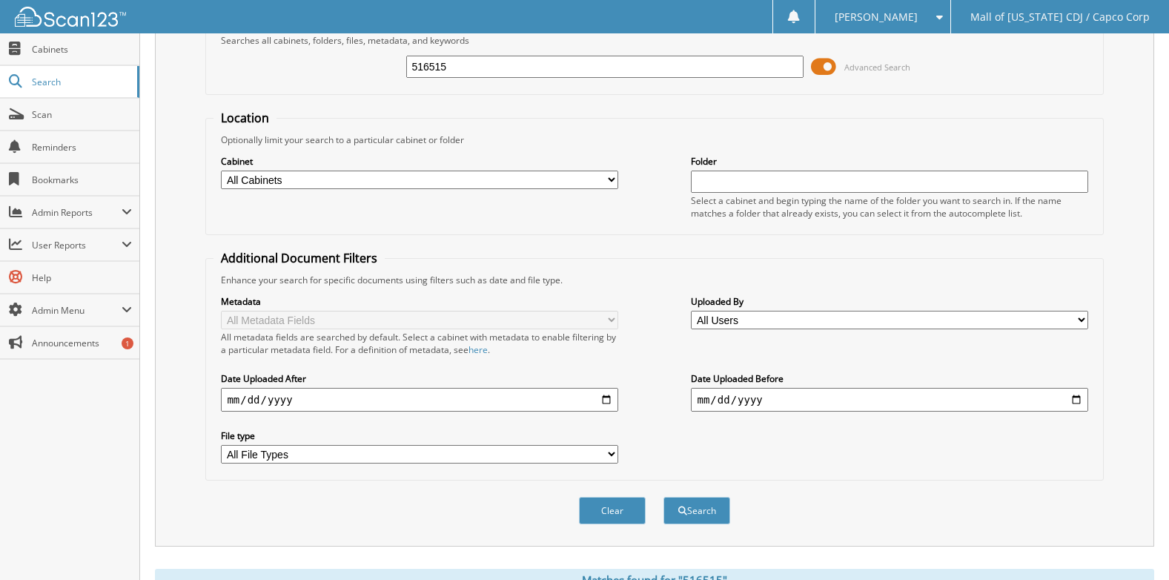
scroll to position [0, 0]
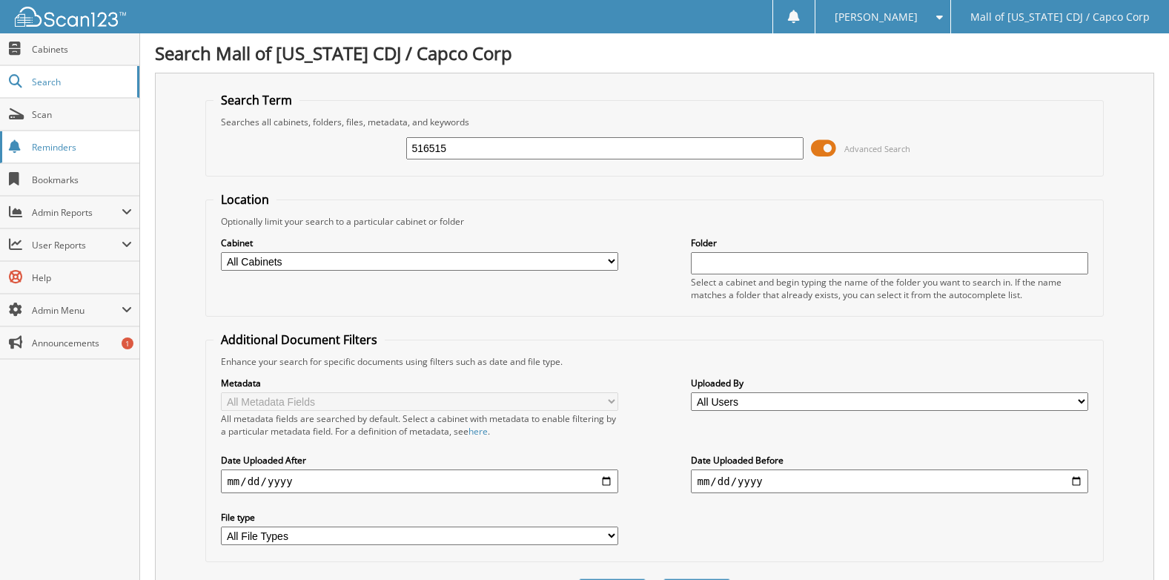
drag, startPoint x: 482, startPoint y: 146, endPoint x: 94, endPoint y: 152, distance: 387.8
click at [194, 156] on div "Search Term Searches all cabinets, folders, files, metadata, and keywords 51651…" at bounding box center [654, 350] width 999 height 555
type input "52"
